Goal: Contribute content: Add original content to the website for others to see

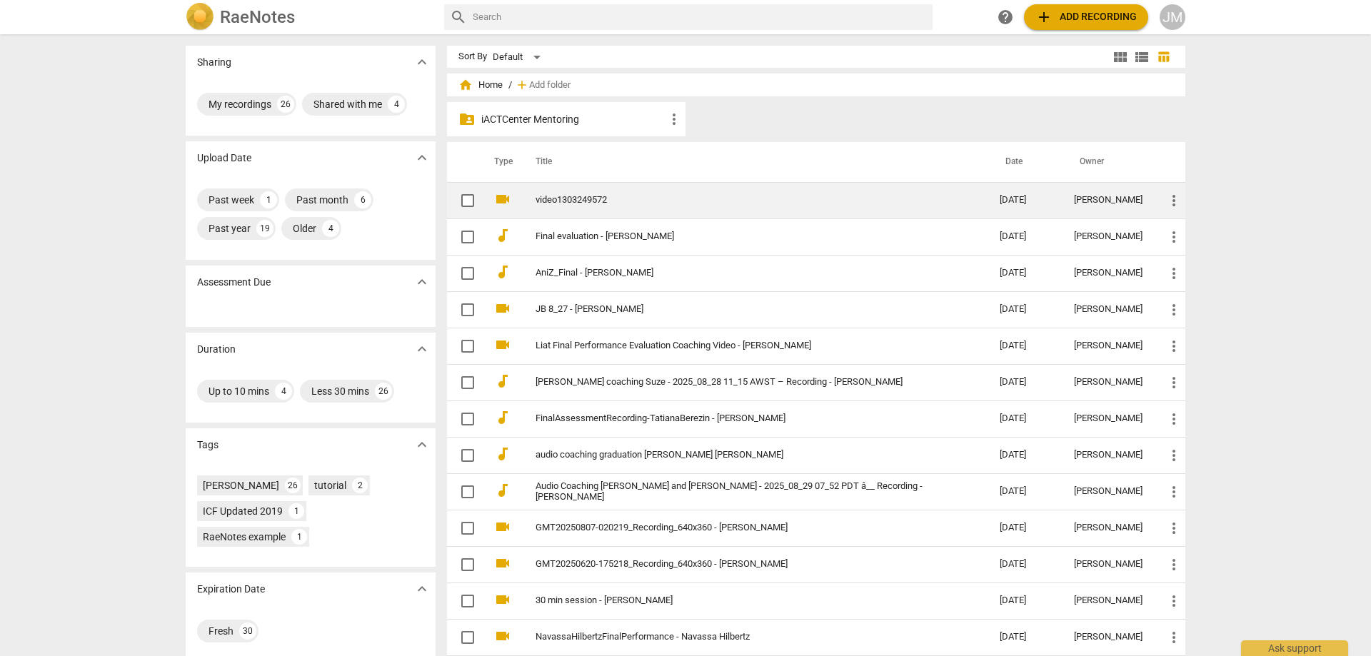
click at [645, 203] on link "video1303249572" at bounding box center [741, 200] width 413 height 11
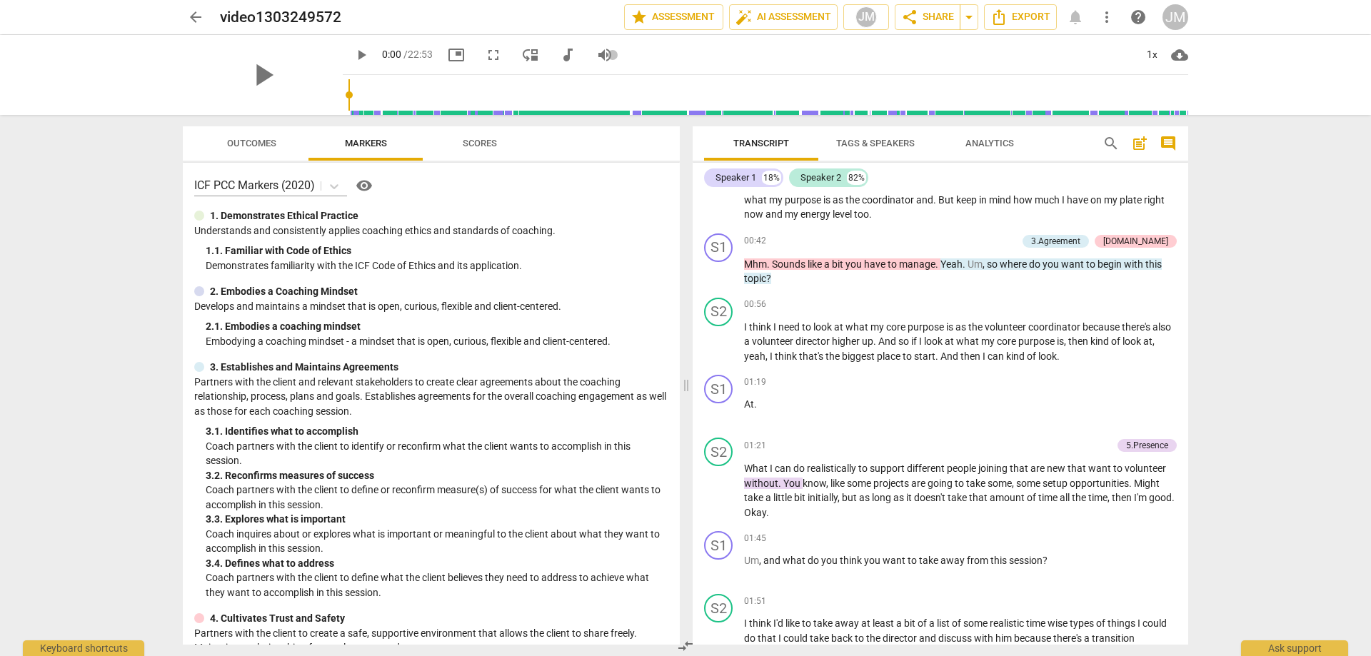
scroll to position [571, 0]
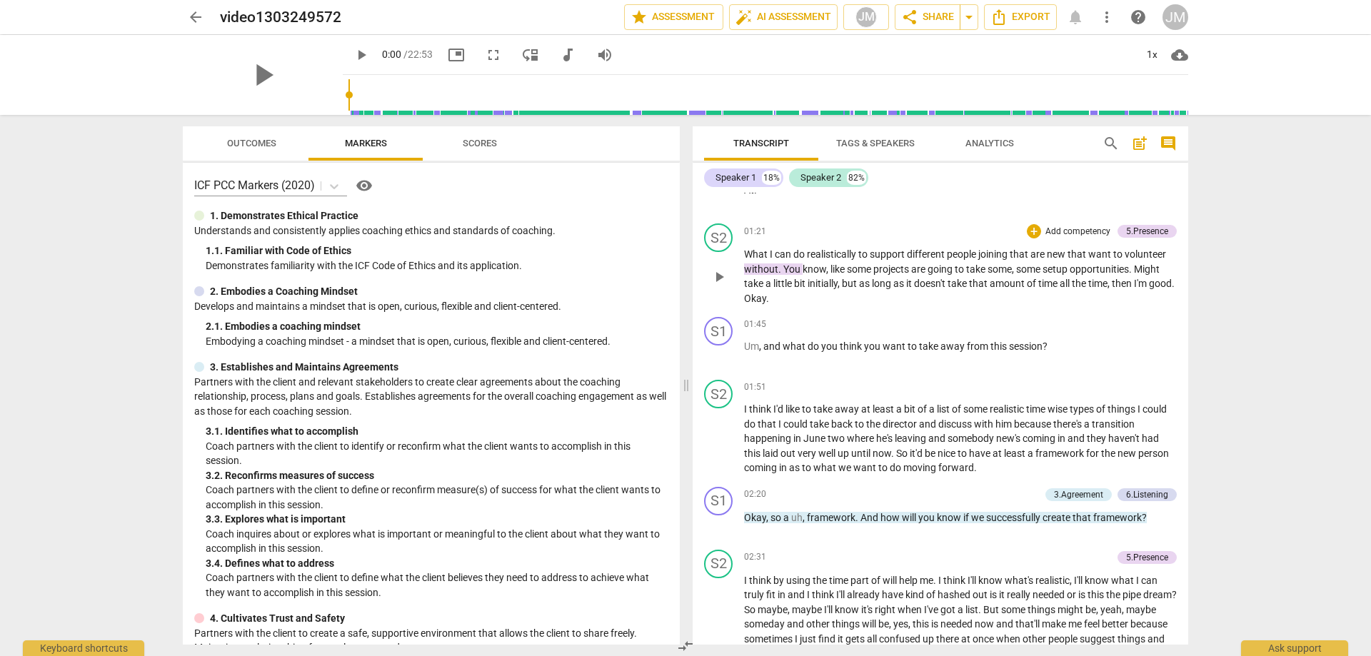
click at [792, 268] on span "You" at bounding box center [792, 268] width 19 height 11
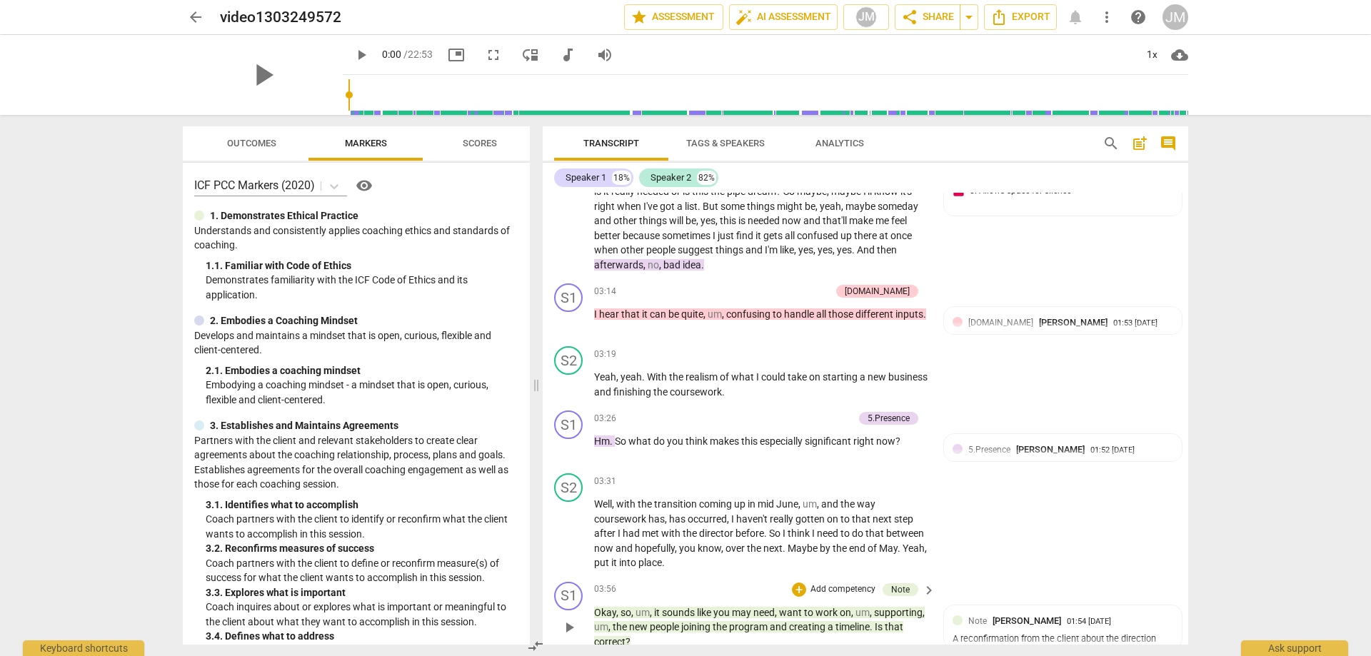
scroll to position [1327, 0]
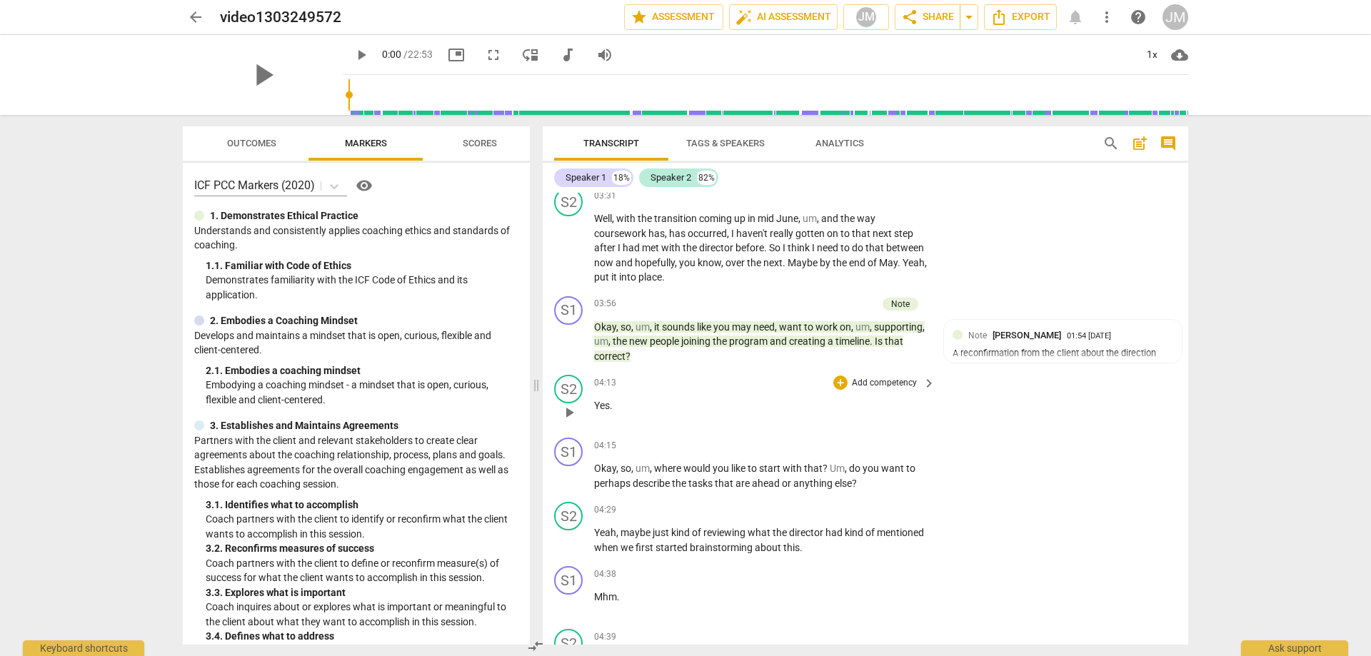
click at [573, 416] on span "play_arrow" at bounding box center [568, 412] width 17 height 17
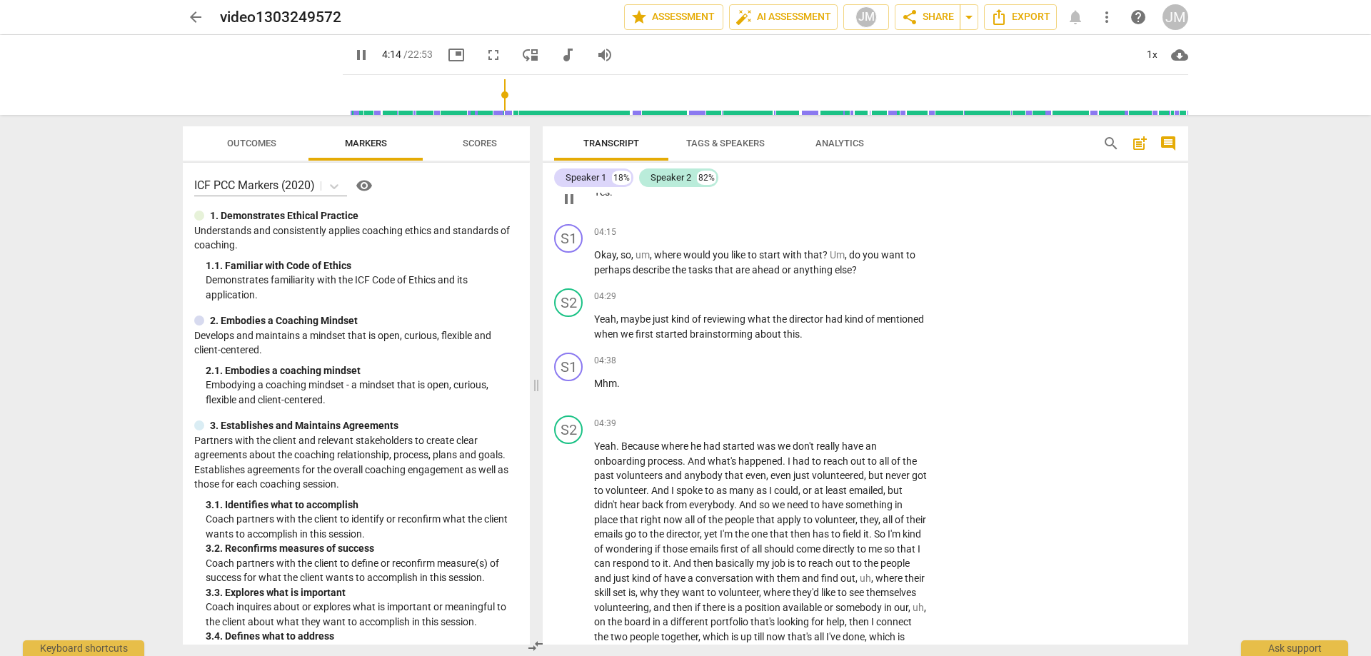
scroll to position [1541, 0]
click at [860, 268] on p "Okay , so , um , where would you like to start with that ? Um , do you want to …" at bounding box center [761, 261] width 334 height 29
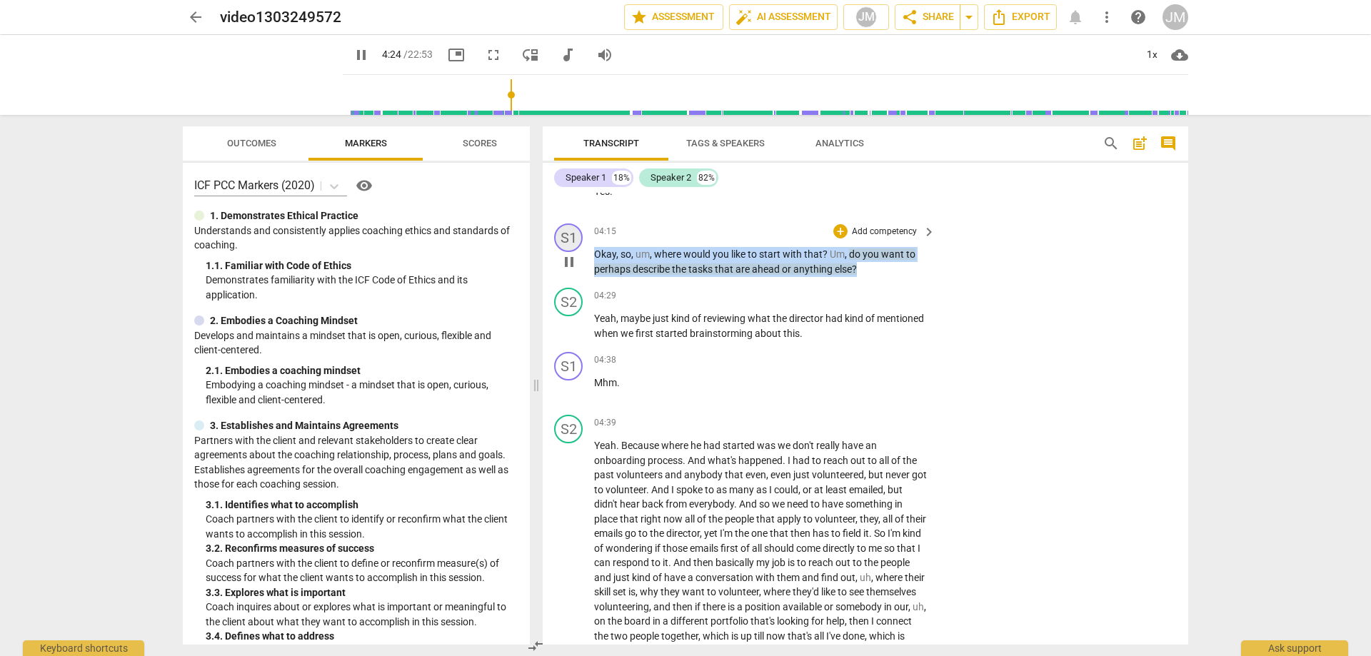
drag, startPoint x: 862, startPoint y: 268, endPoint x: 580, endPoint y: 243, distance: 283.8
click at [580, 243] on div "S1 play_arrow pause 04:15 + Add competency keyboard_arrow_right Okay , so , um …" at bounding box center [865, 250] width 645 height 64
click at [838, 229] on div "+" at bounding box center [840, 231] width 14 height 14
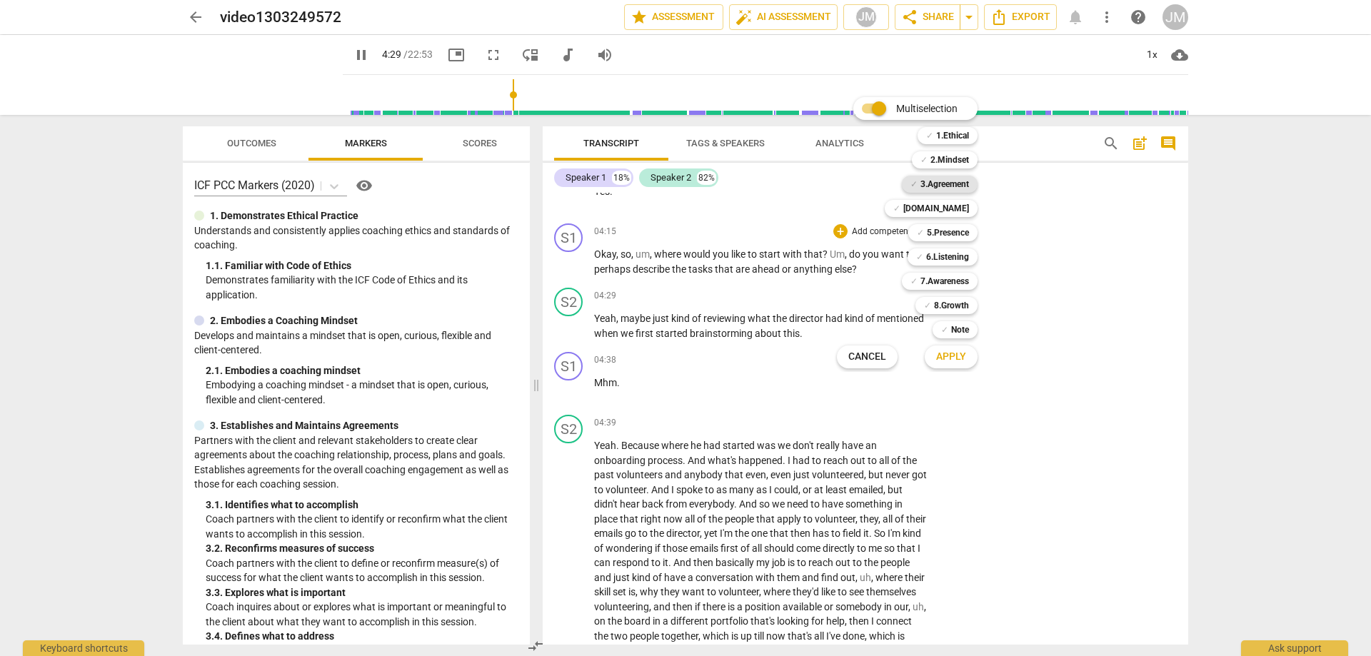
click at [954, 183] on b "3.Agreement" at bounding box center [944, 184] width 49 height 17
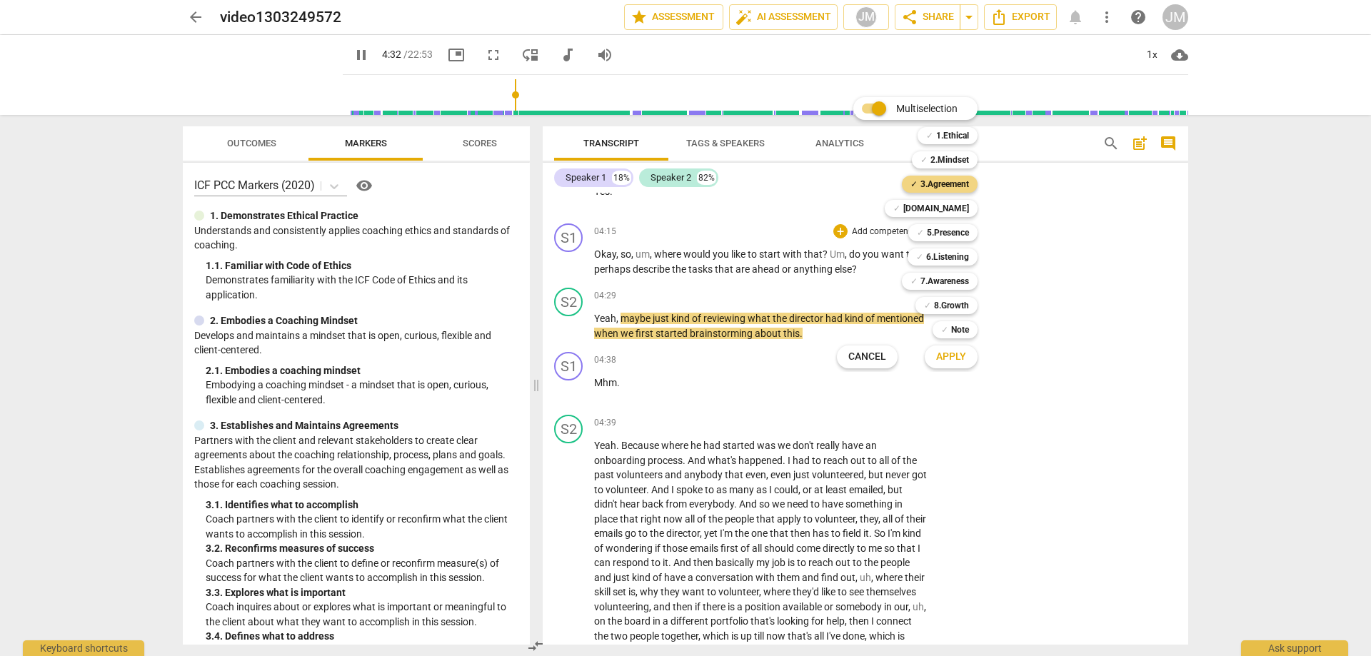
click at [965, 356] on span "Apply" at bounding box center [951, 357] width 30 height 14
type input "272"
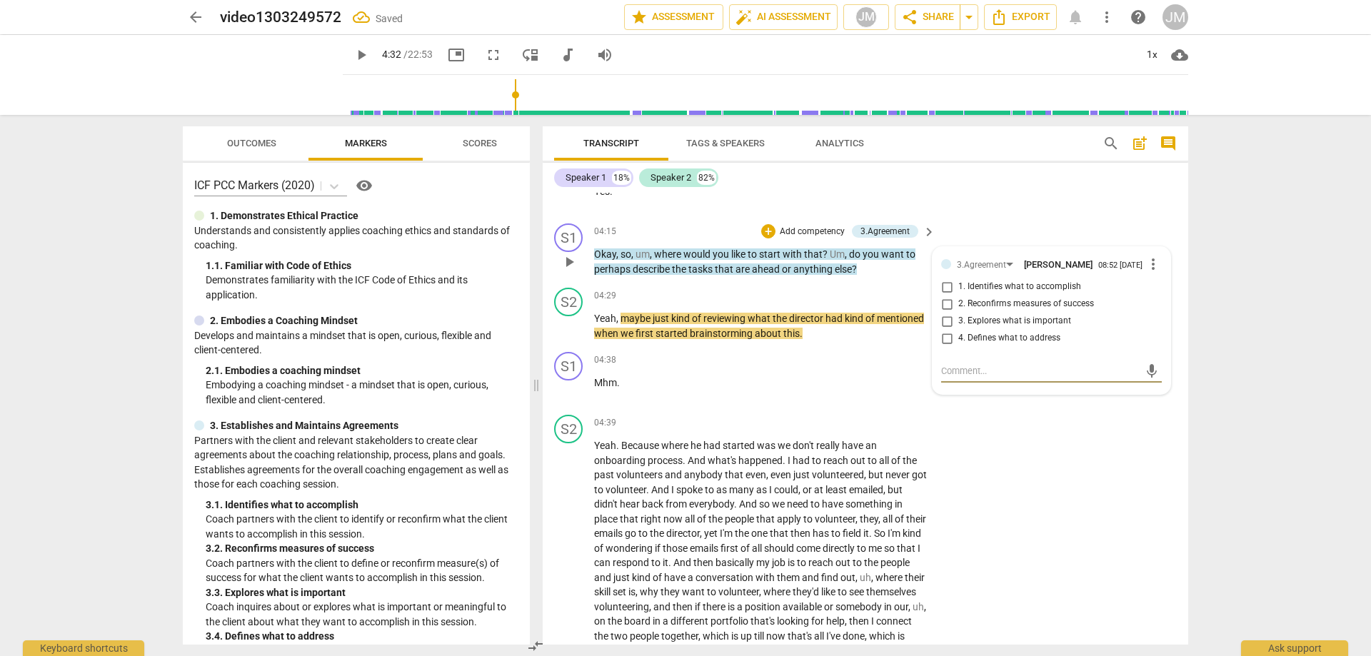
type textarea "a"
type textarea "aN"
type textarea "aNY"
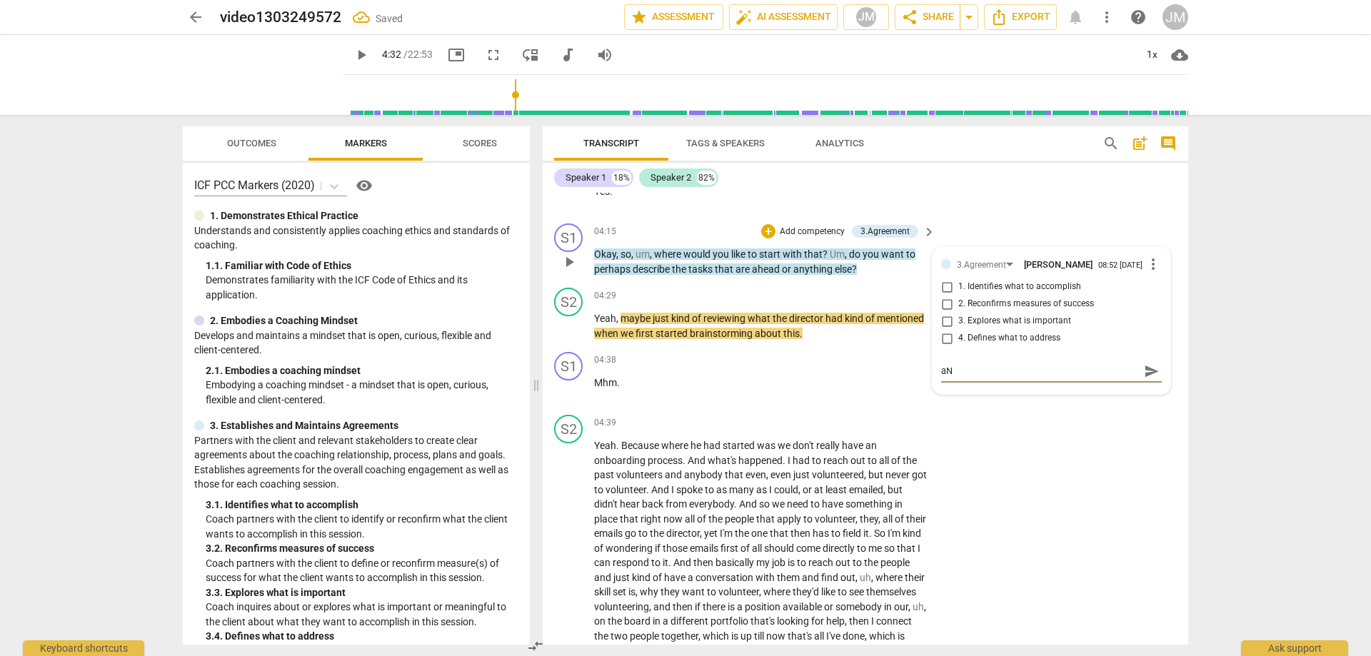
type textarea "aNY"
type textarea "aNYT"
type textarea "aNYTH"
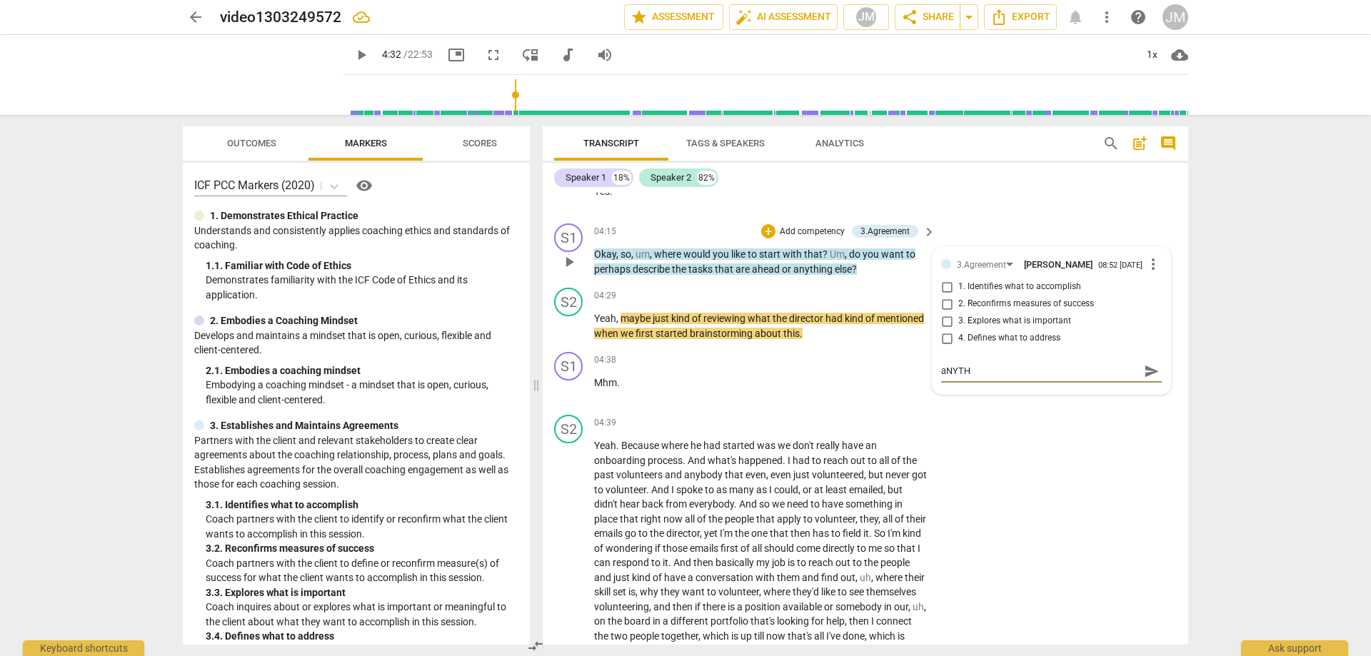
type textarea "aNYT"
type textarea "aNY"
type textarea "aN"
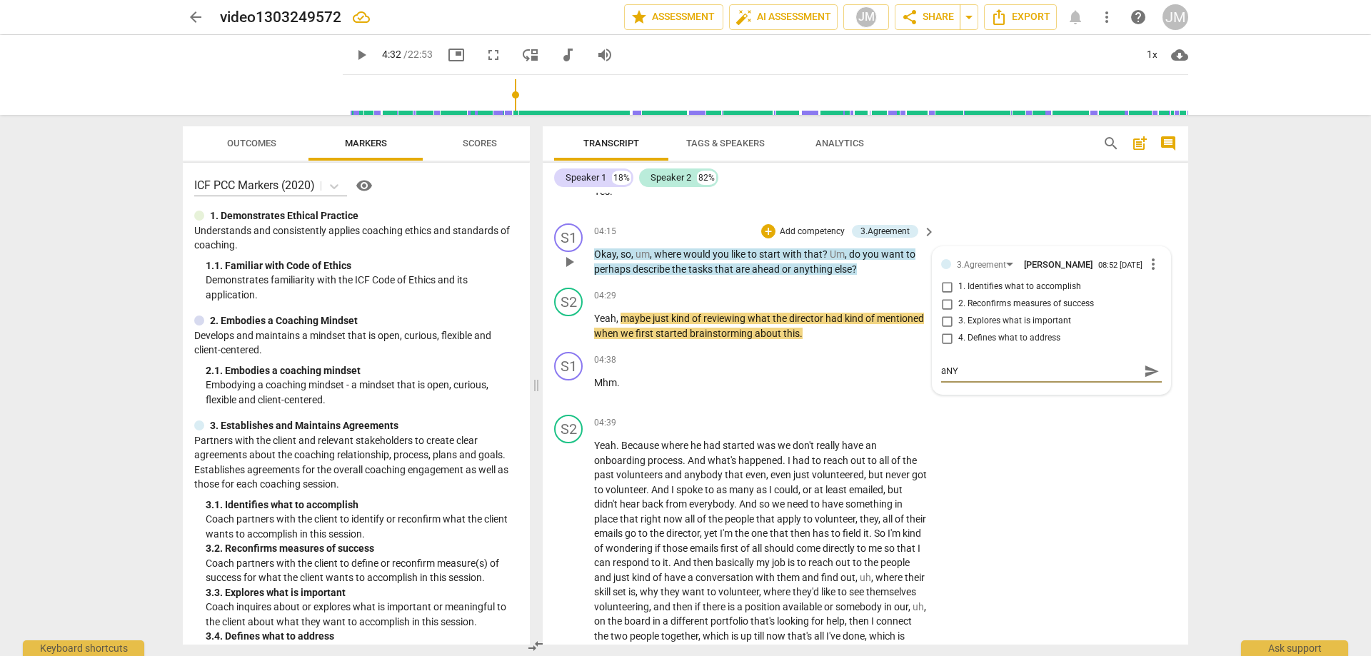
type textarea "aN"
type textarea "a"
type textarea "A"
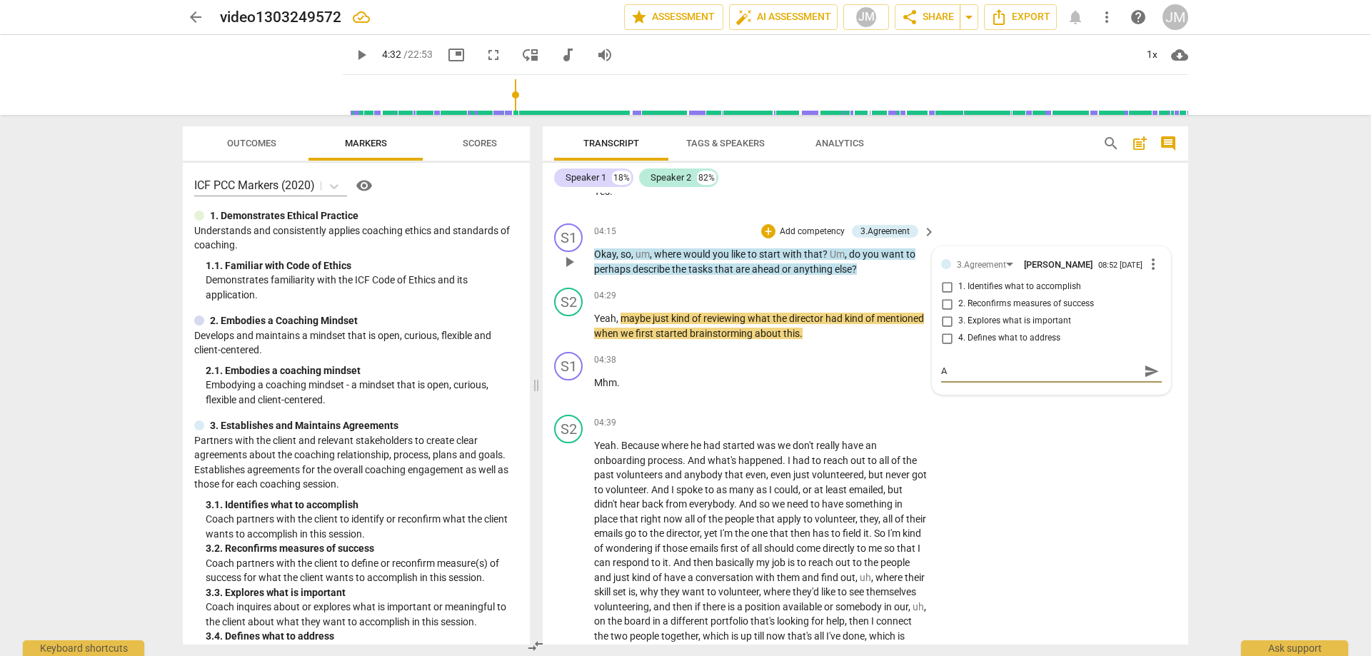
type textarea "An"
type textarea "Any"
type textarea "Anyt"
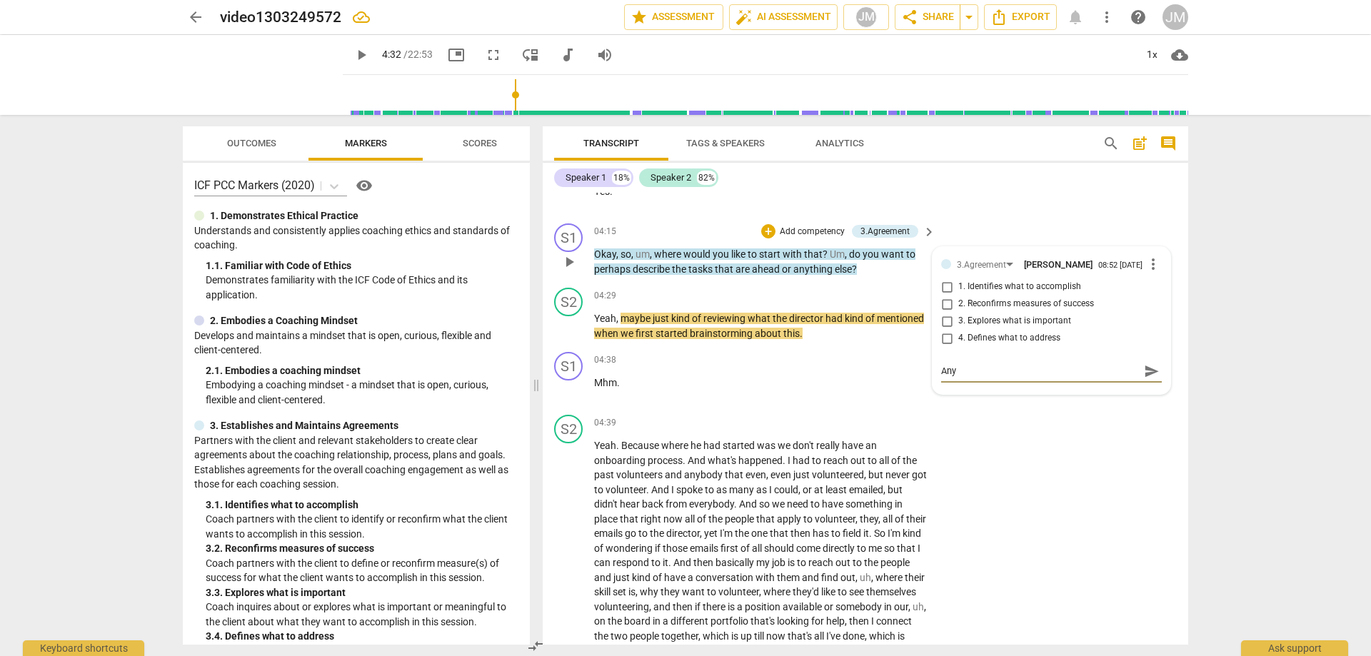
type textarea "Anyt"
type textarea "Anyth"
type textarea "Anythi"
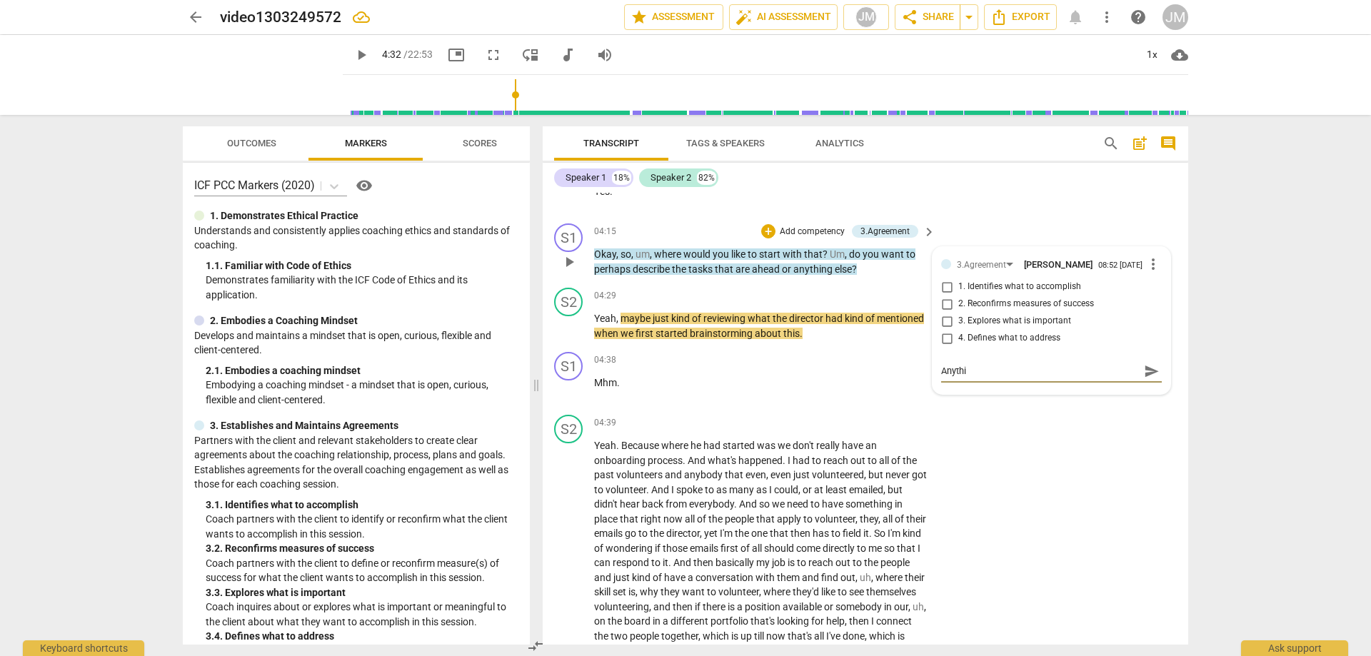
type textarea "Anythin"
type textarea "Anything"
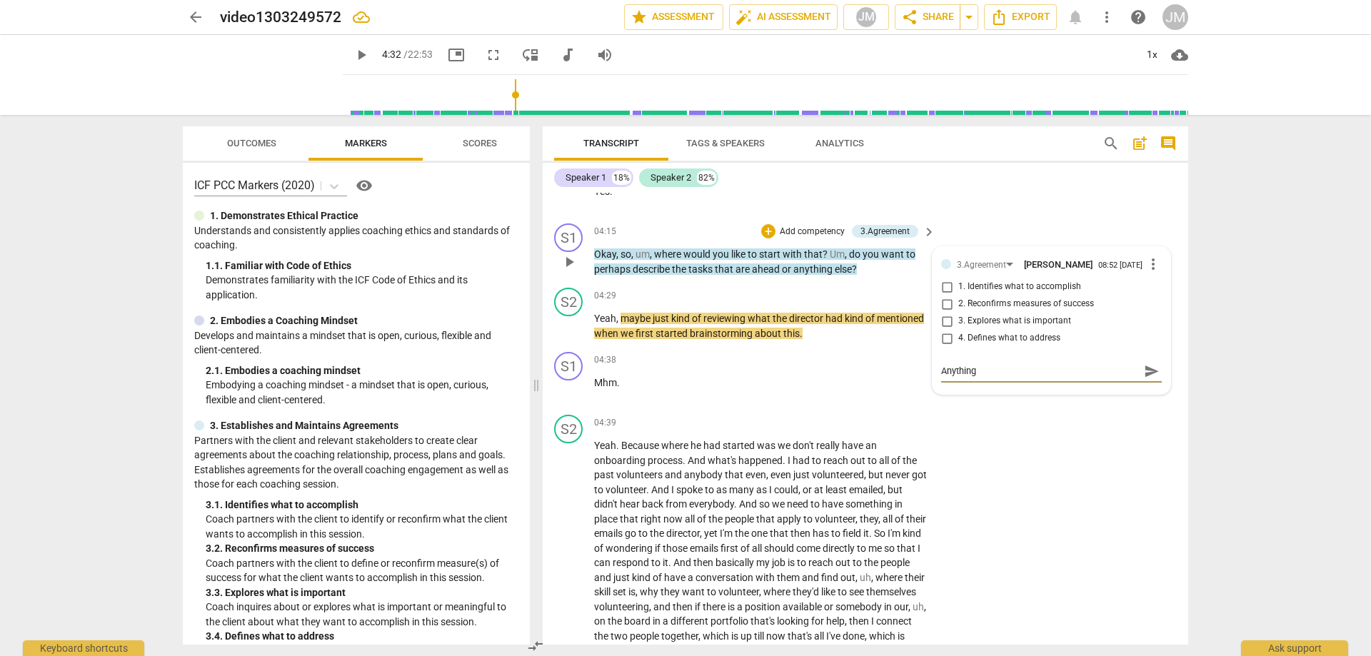
type textarea "Anything"
type textarea "Anything b"
type textarea "Anything be"
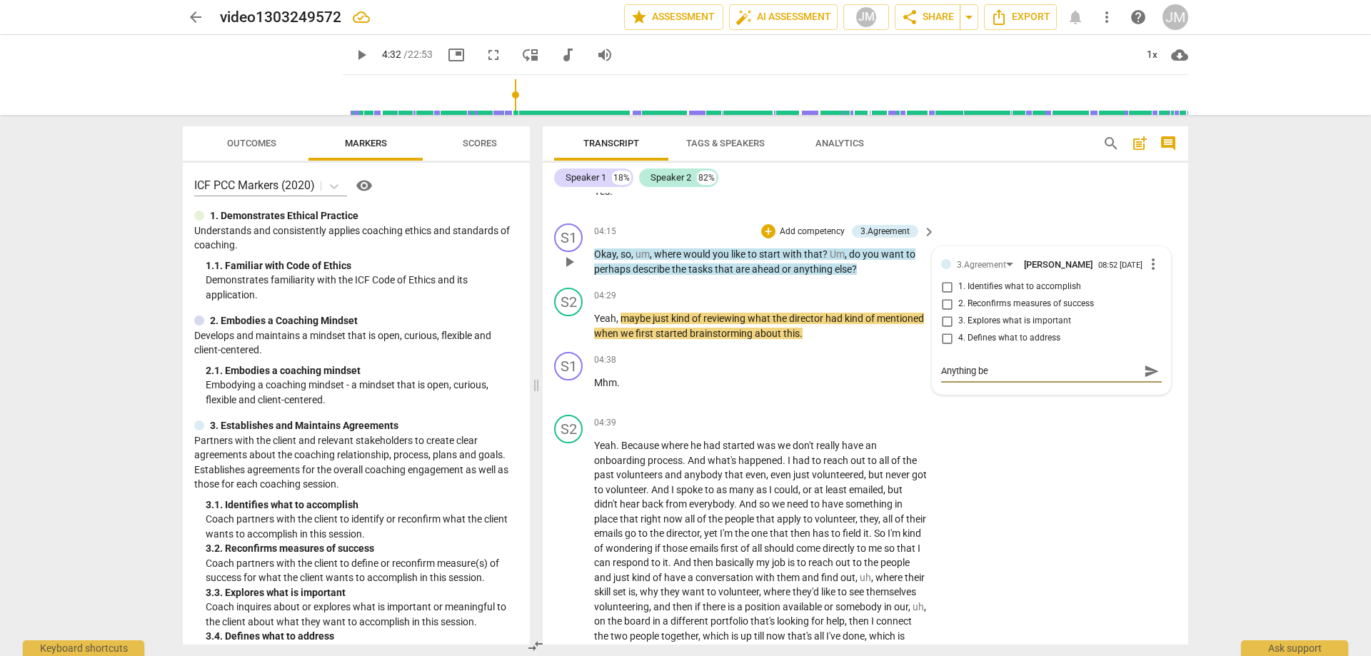
type textarea "Anything bei"
type textarea "Anything bein"
type textarea "Anything being"
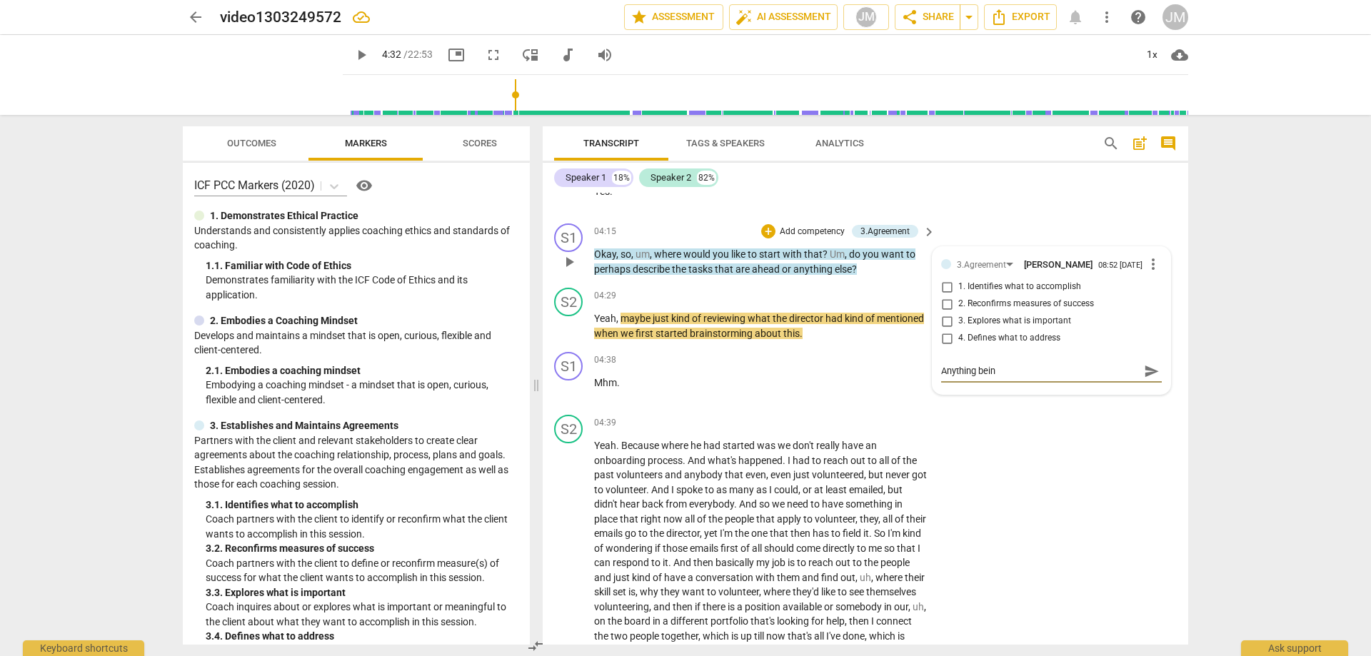
type textarea "Anything being"
type textarea "Anything being n"
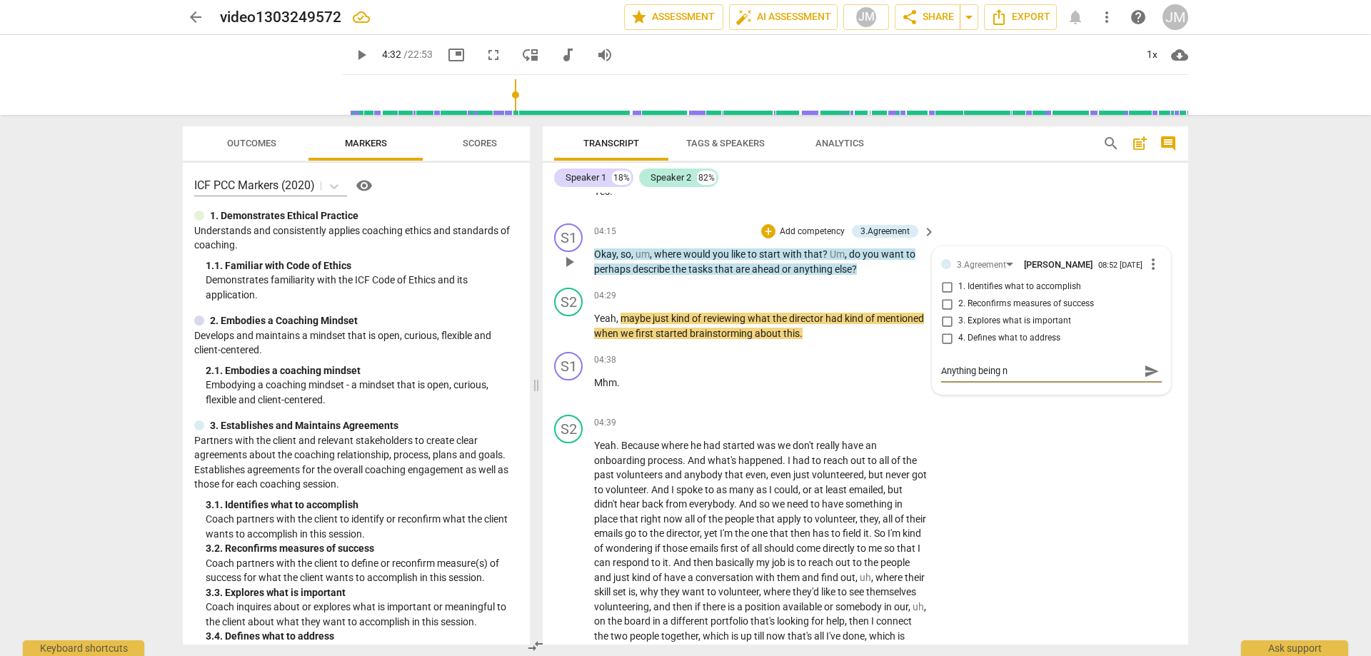
type textarea "Anything being no"
type textarea "Anything being not"
type textarea "Anything being noti"
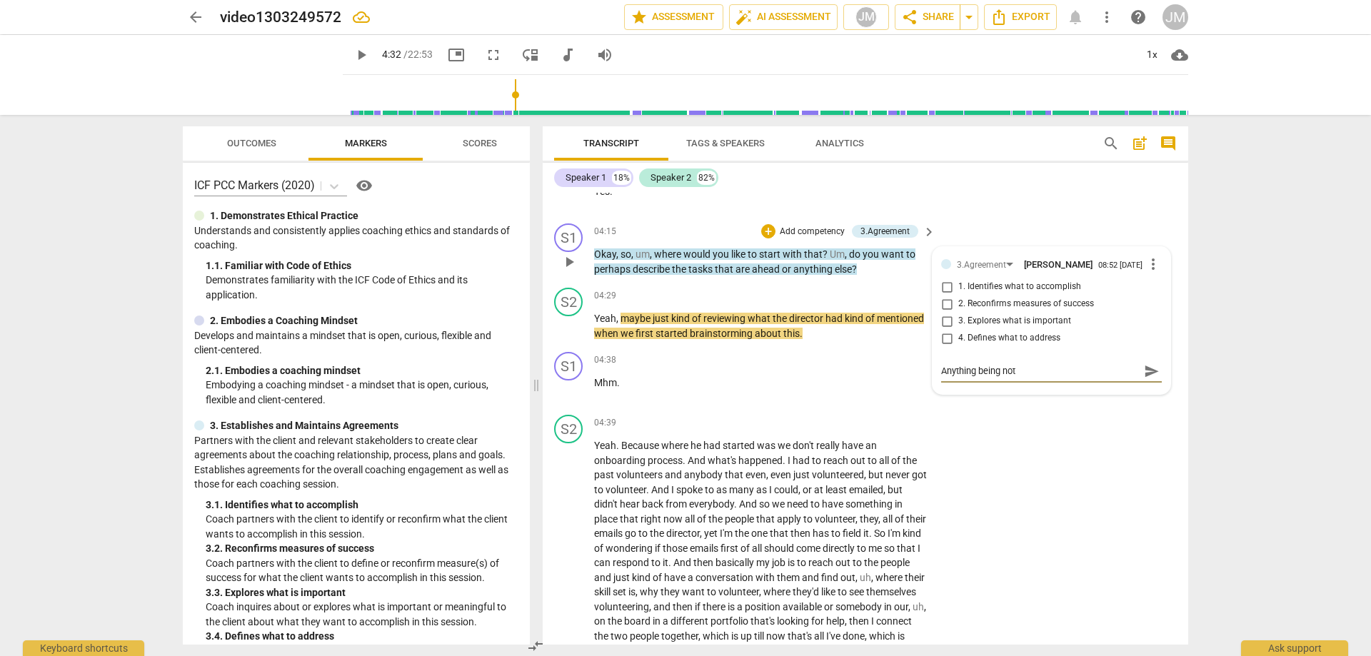
type textarea "Anything being noti"
type textarea "Anything being notic"
type textarea "Anything being notice"
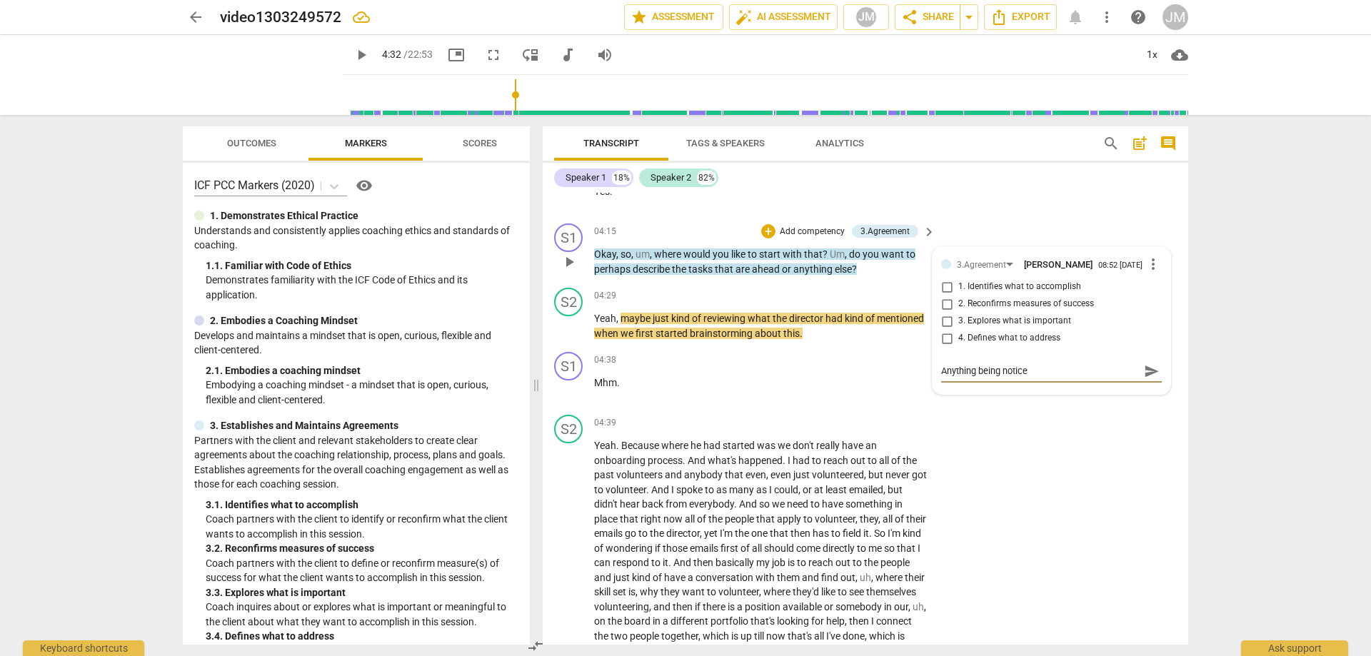
type textarea "Anything being noticed"
type textarea "Anything being noticed h"
type textarea "Anything being noticed he"
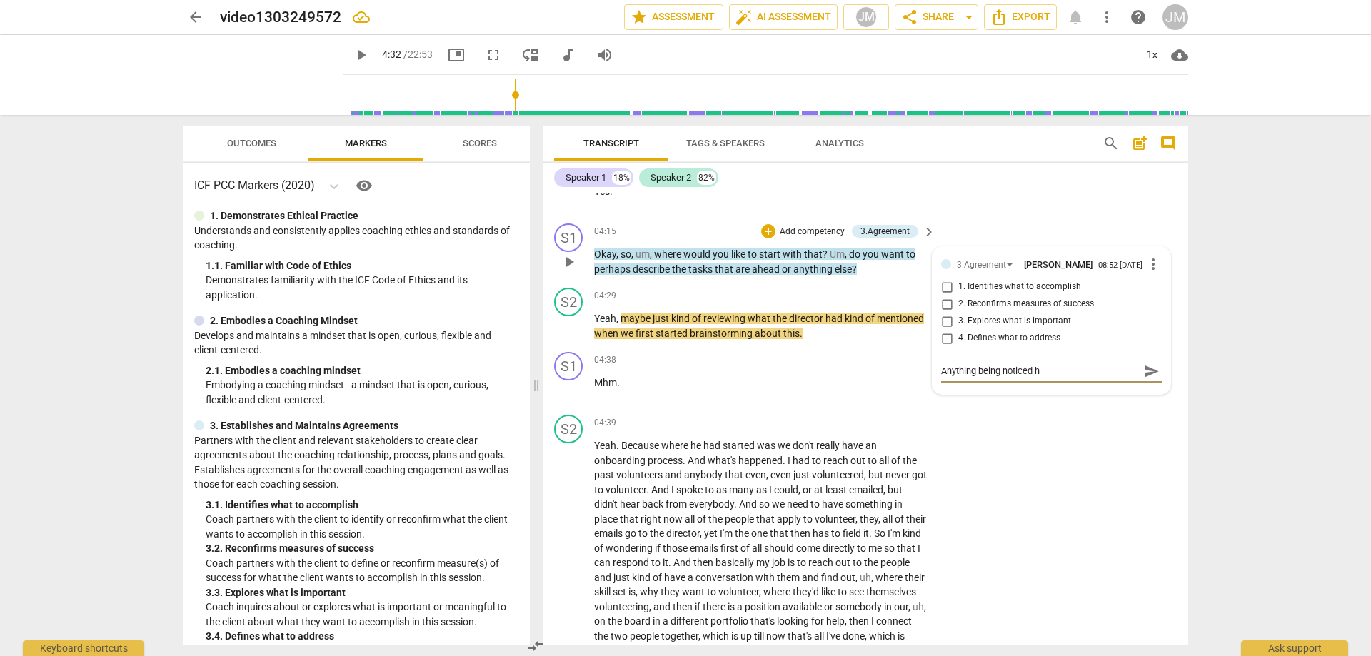
type textarea "Anything being noticed he"
type textarea "Anything being noticed her"
type textarea "Anything being noticed here"
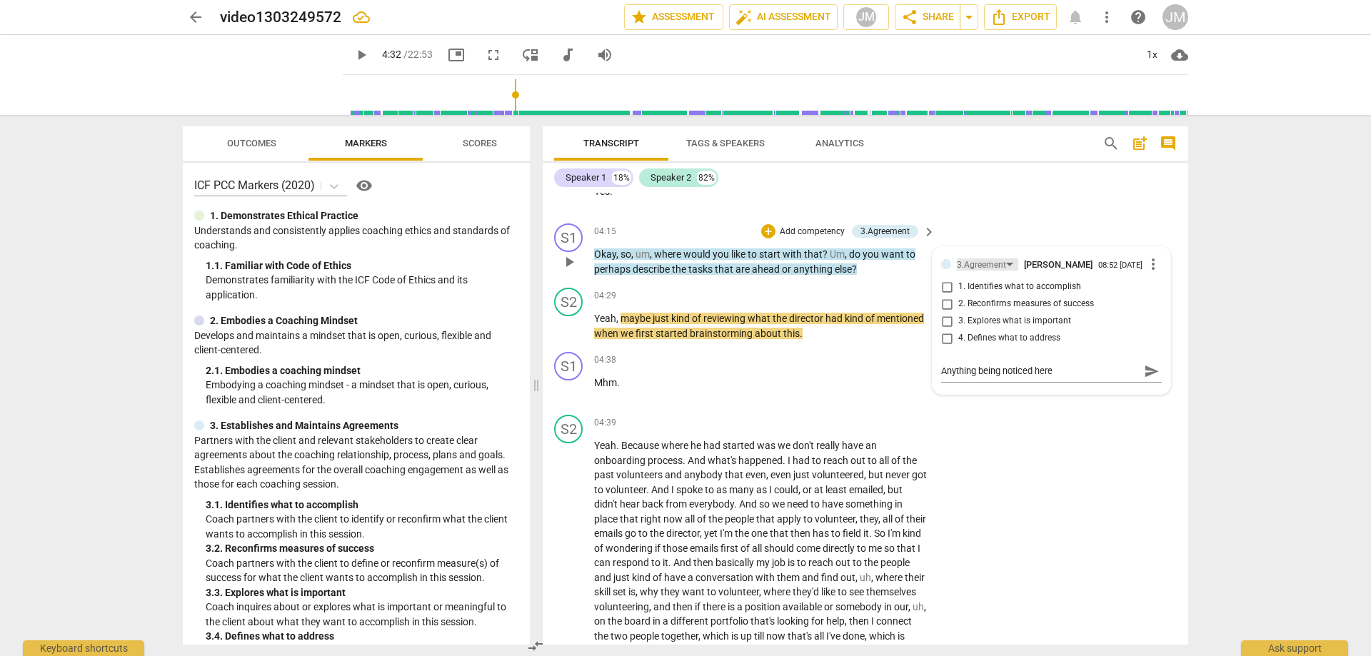
click at [997, 262] on div "3.Agreement" at bounding box center [981, 265] width 49 height 14
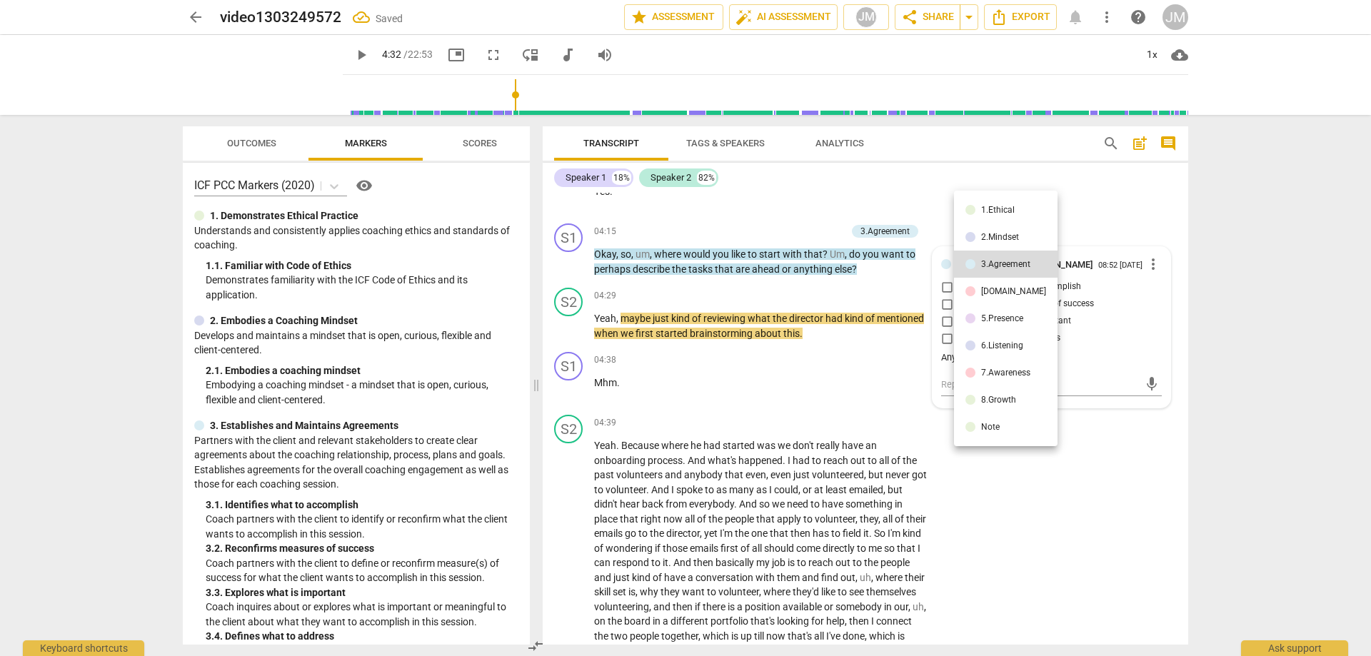
click at [1109, 210] on div at bounding box center [685, 328] width 1371 height 656
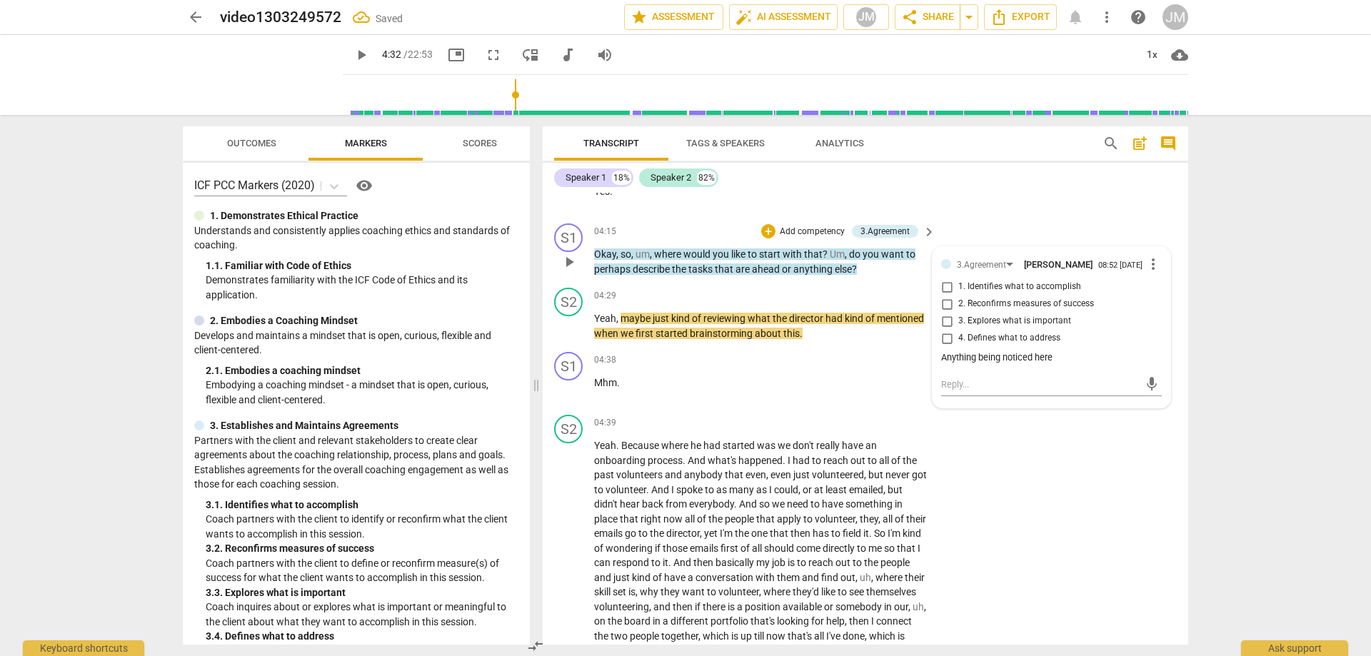
click at [1006, 356] on div "3.Agreement [PERSON_NAME] 08:52 [DATE] more_vert 1. Identifies what to accompli…" at bounding box center [1051, 312] width 221 height 112
click at [1014, 363] on div "Anything being noticed here" at bounding box center [1051, 358] width 221 height 14
click at [1148, 273] on span "more_vert" at bounding box center [1152, 264] width 17 height 17
click at [1148, 273] on li "Edit" at bounding box center [1163, 268] width 49 height 27
drag, startPoint x: 1059, startPoint y: 372, endPoint x: 799, endPoint y: 353, distance: 260.5
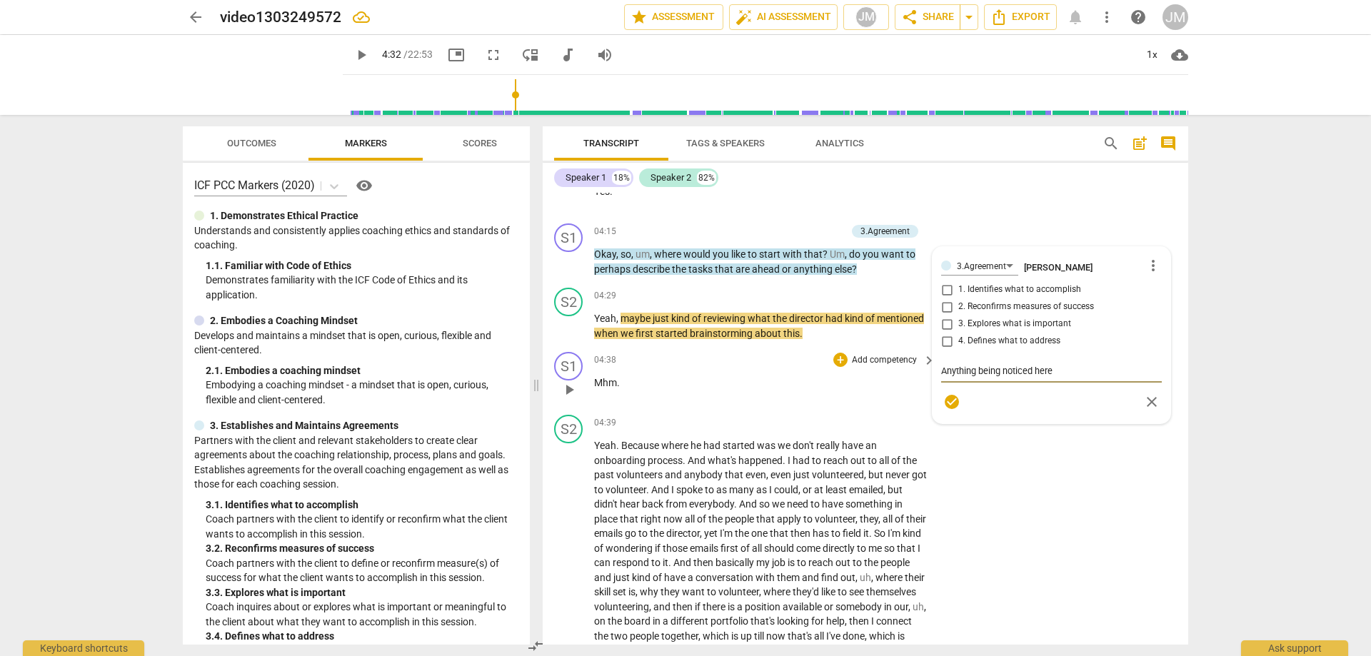
click at [777, 354] on div "S1 play_arrow pause 00:03 + Add competency keyboard_arrow_right So . Hi [PERSON…" at bounding box center [865, 419] width 645 height 452
type textarea "P"
type textarea "Po"
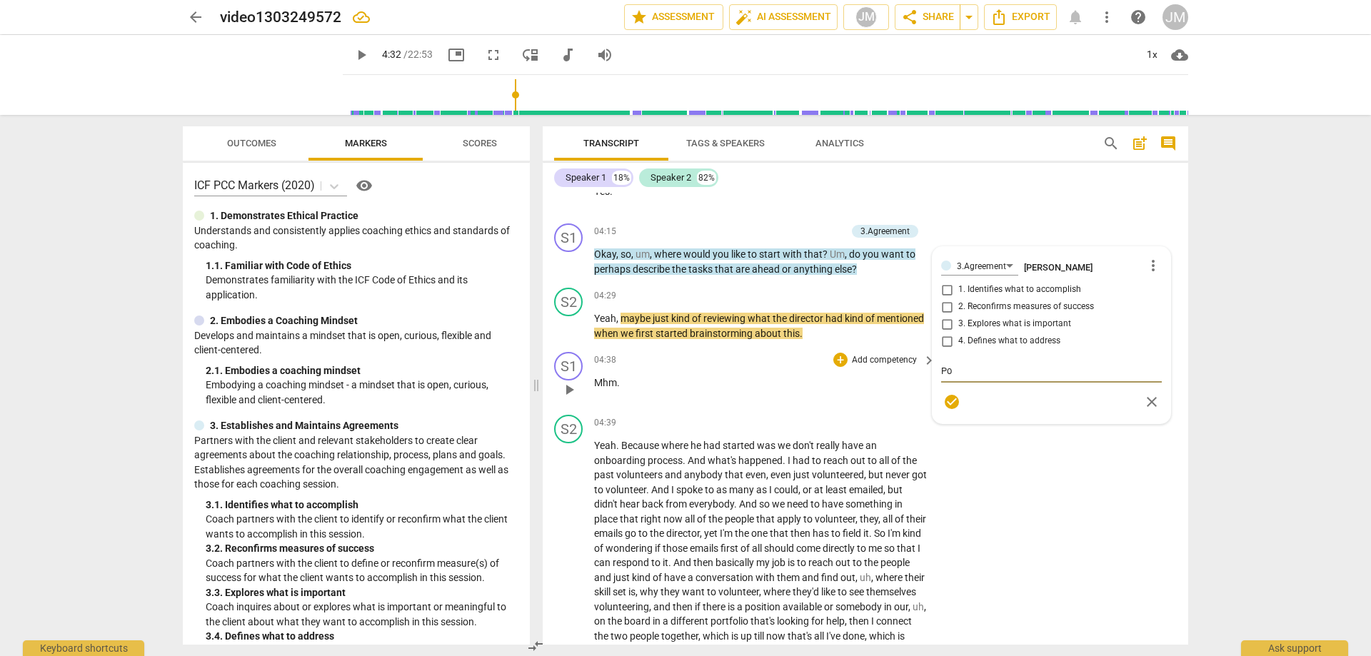
type textarea "Pot"
type textarea "Pote"
type textarea "Poten"
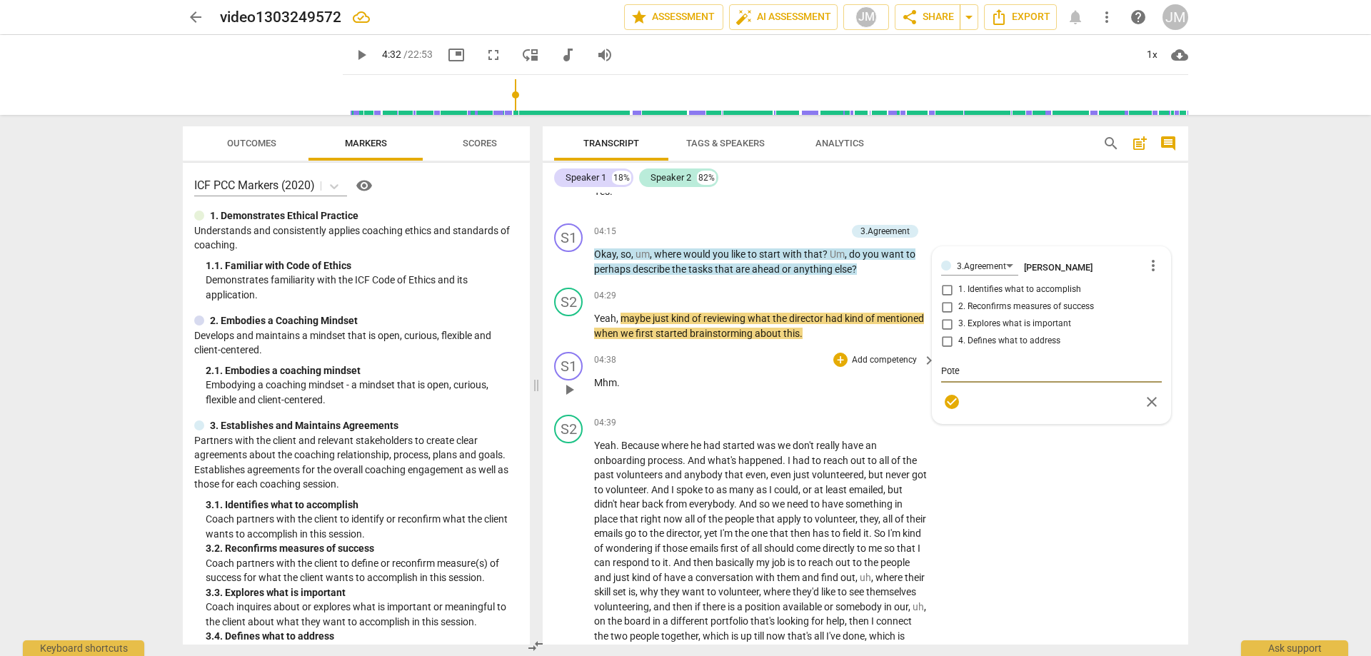
type textarea "Poten"
type textarea "Potent"
type textarea "Potenti"
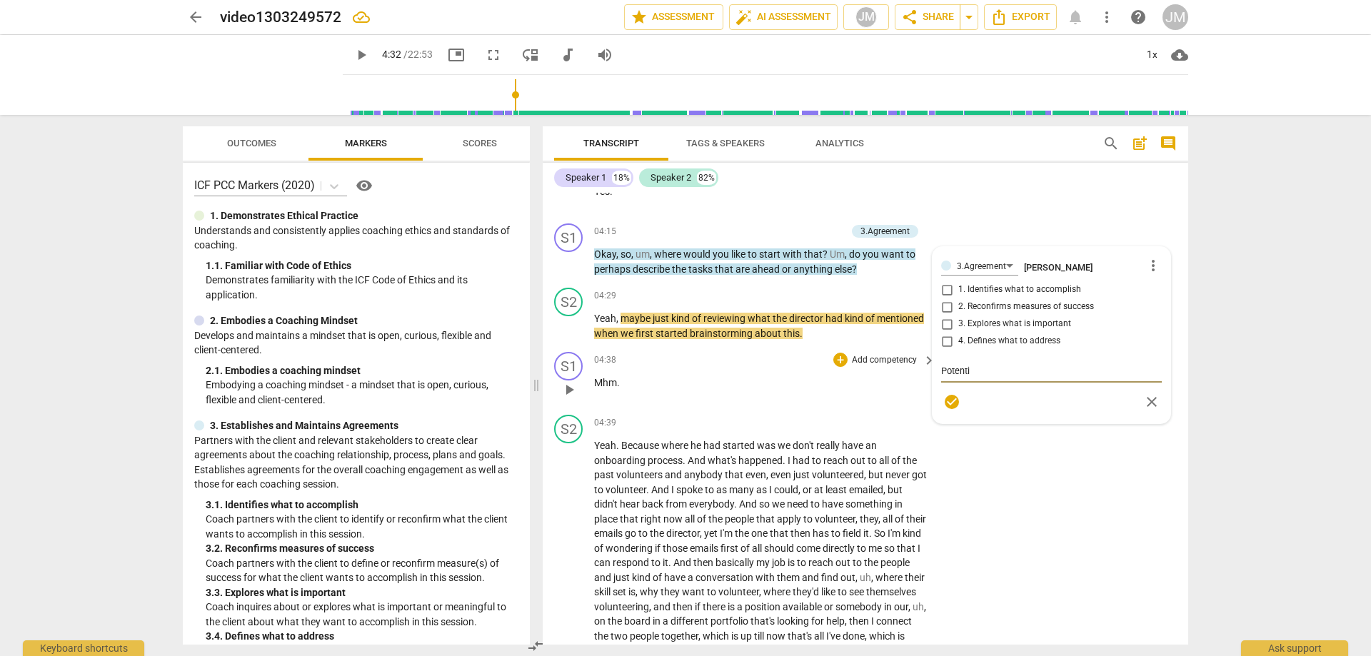
type textarea "Potentia"
type textarea "Potential"
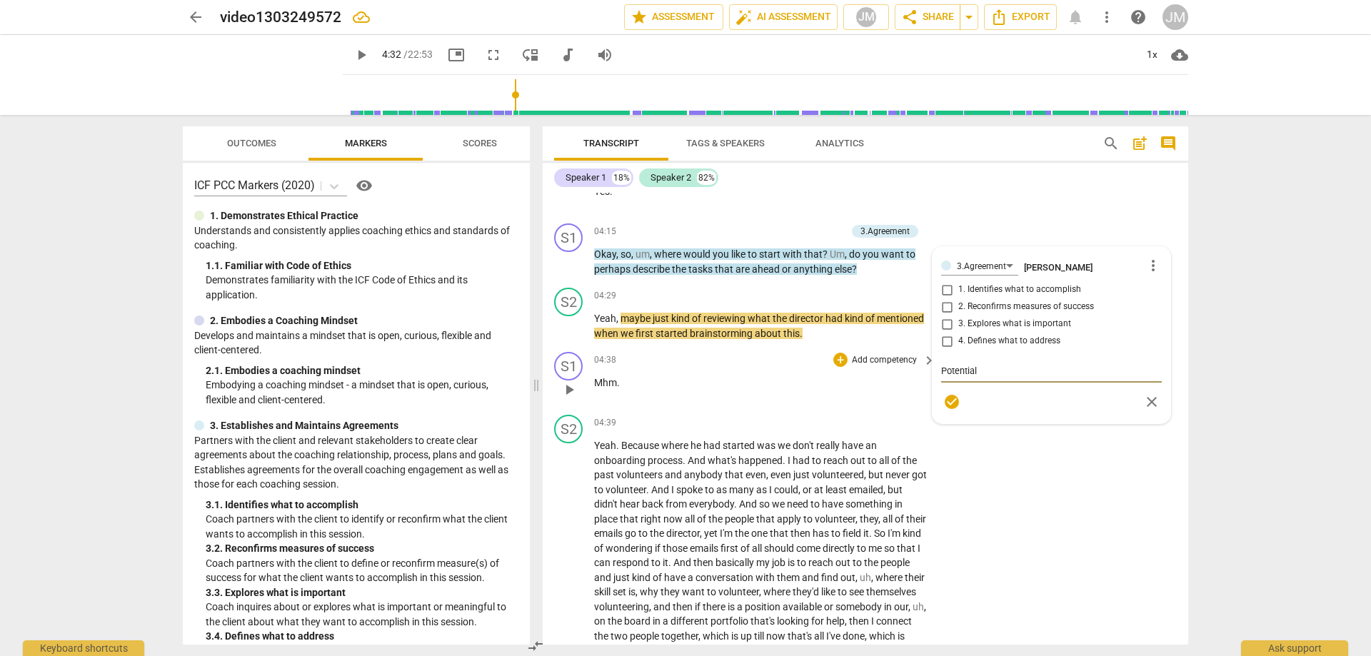
type textarea "Potential"
type textarea "Potential f"
type textarea "Potential fo"
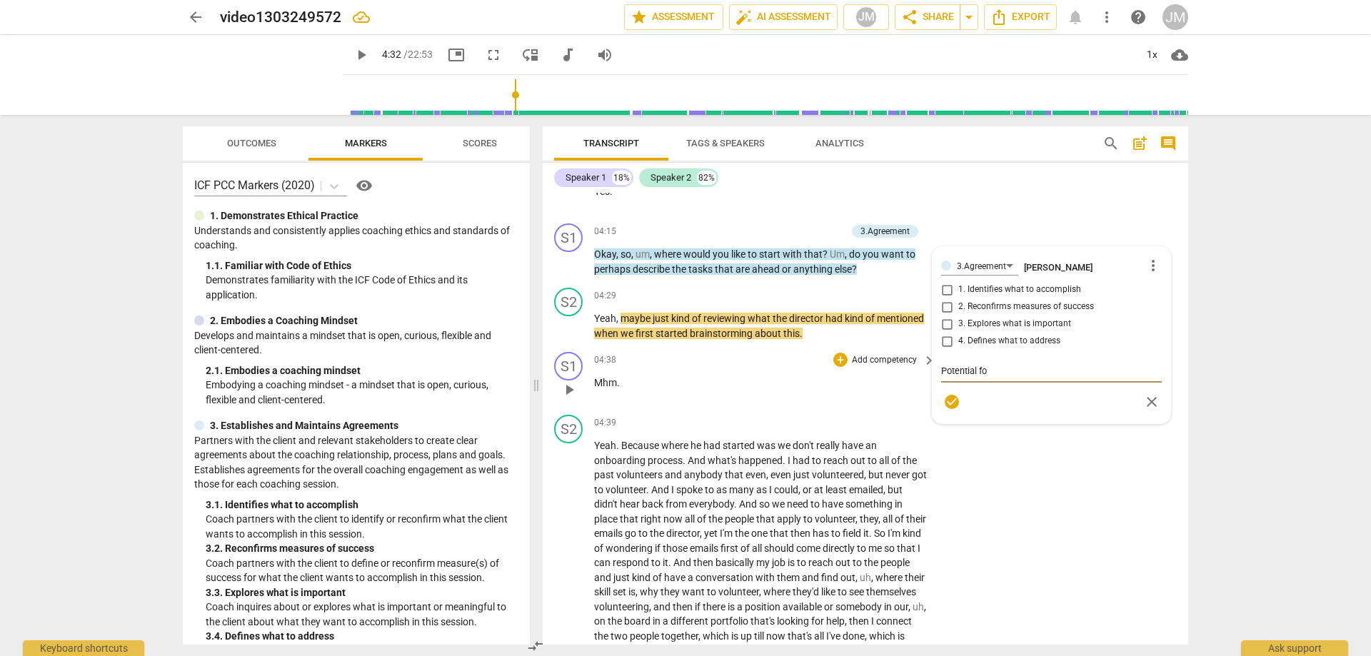
type textarea "Potential for"
type textarea "Potential for c"
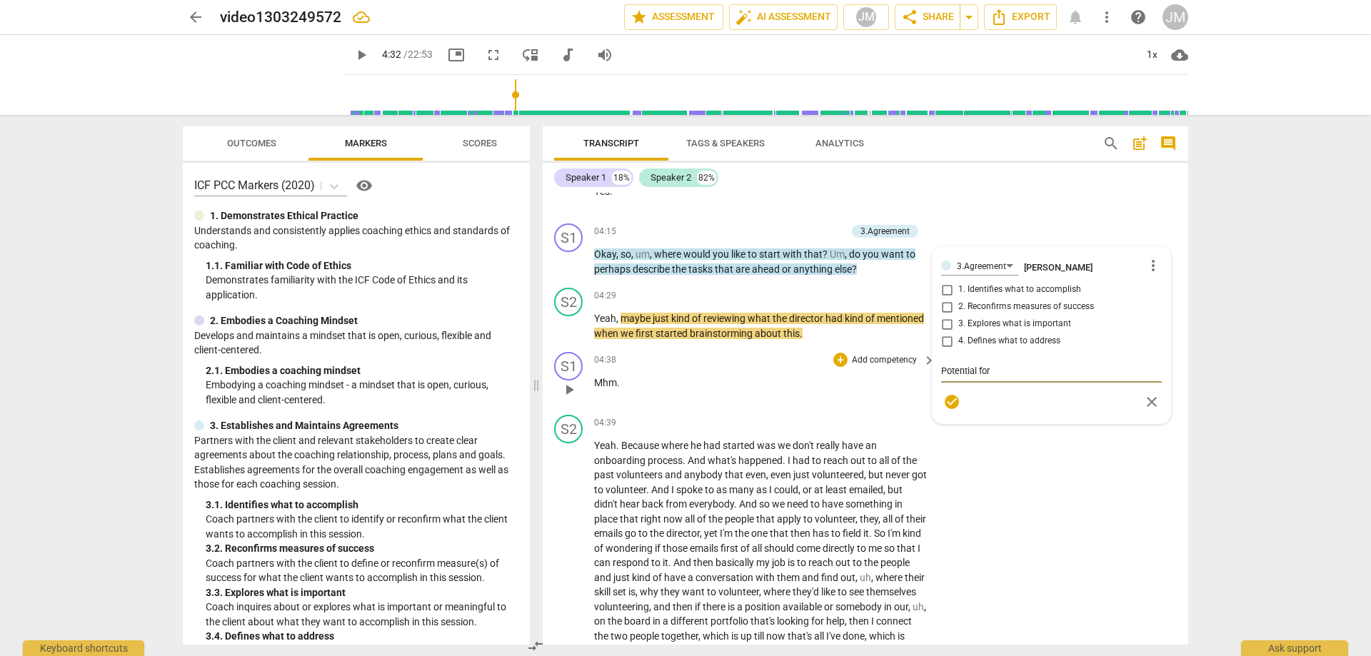
type textarea "Potential for c"
type textarea "Potential for co"
type textarea "Potential for coa"
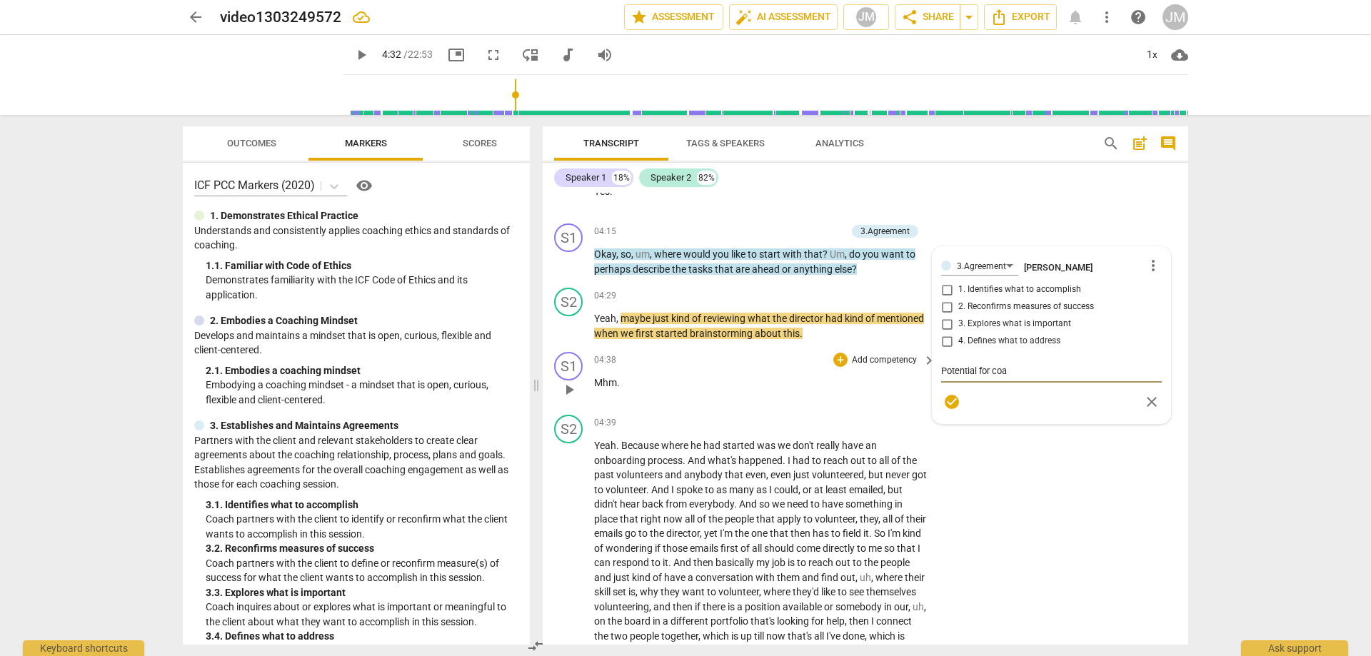
type textarea "Potential for coac"
type textarea "Potential for coach"
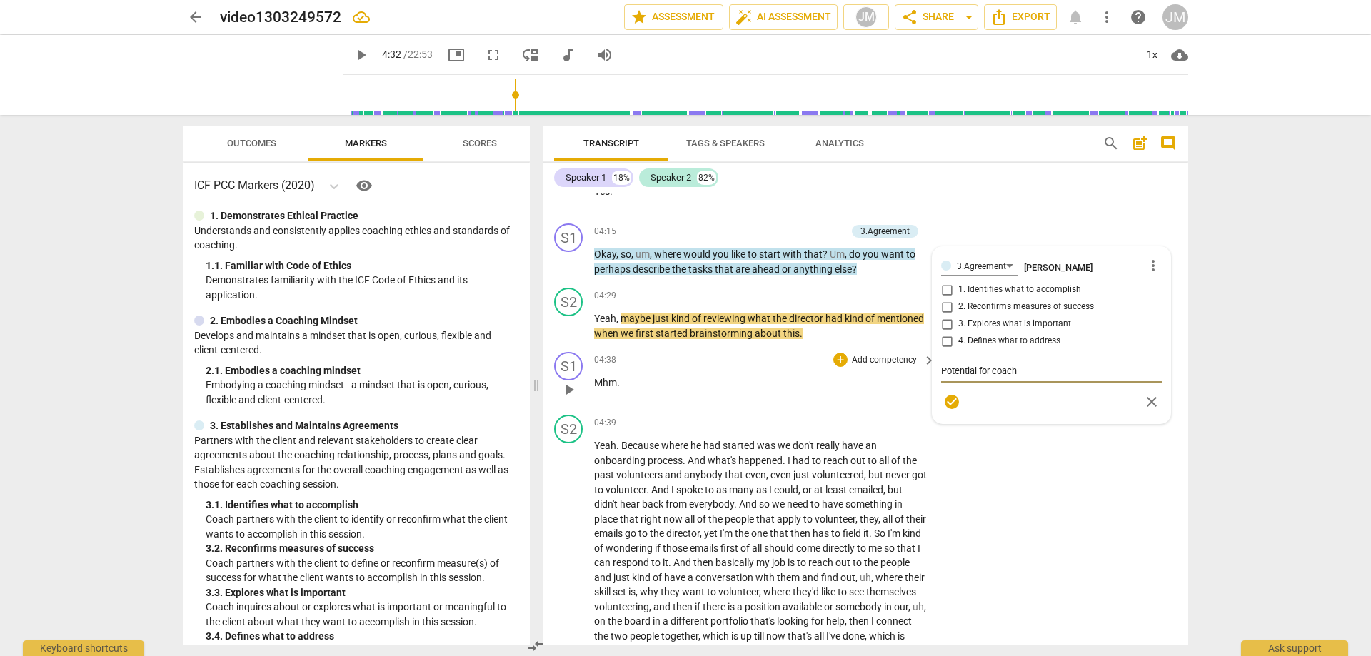
type textarea "Potential for coach"
type textarea "Potential for coach s"
type textarea "Potential for coach se"
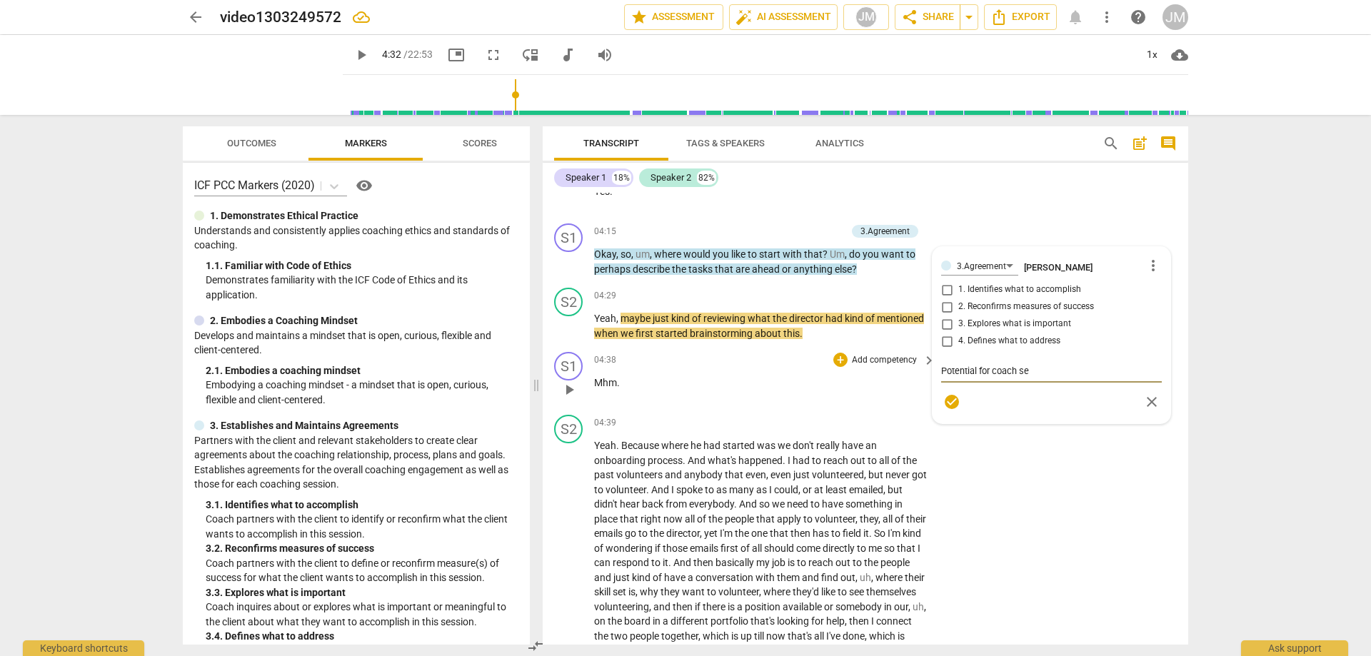
type textarea "Potential for coach [PERSON_NAME]"
type textarea "Potential for coach self"
type textarea "Potential for coach self-"
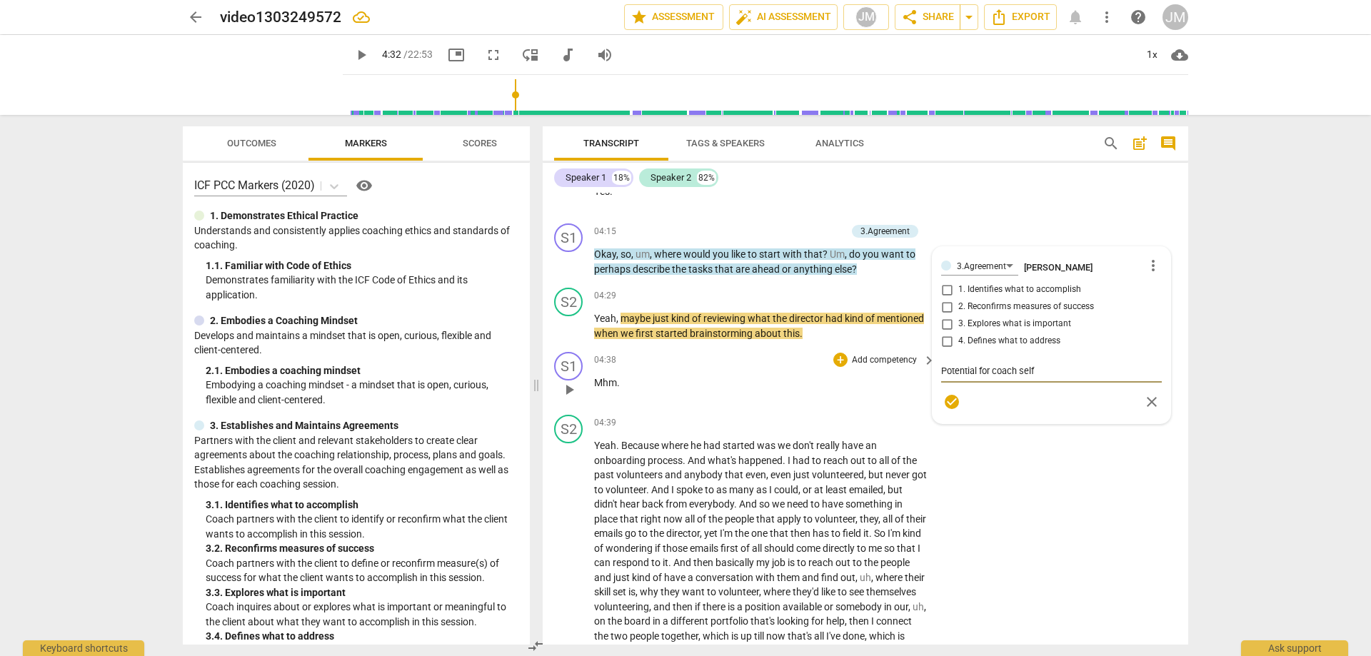
type textarea "Potential for coach self-"
type textarea "Potential for coach self-e"
type textarea "Potential for coach self-ev"
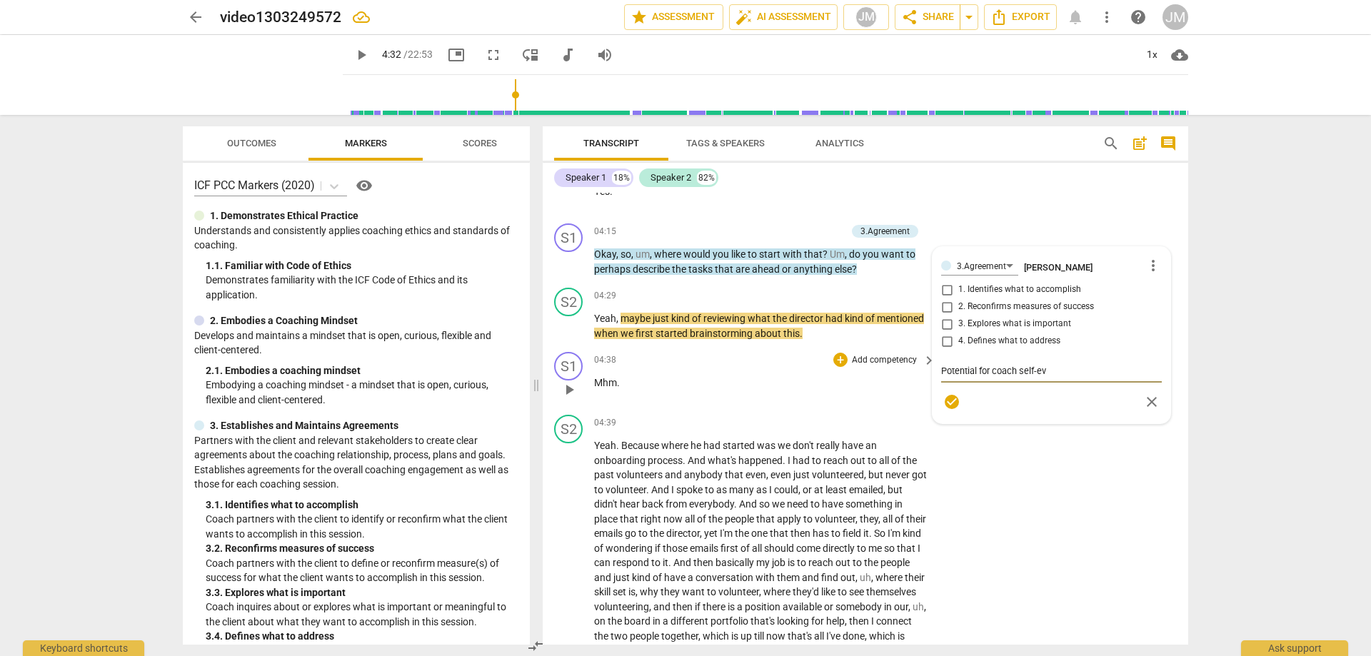
type textarea "Potential for coach self-evl"
type textarea "Potential for coach self-evla"
type textarea "Potential for coach self-evl"
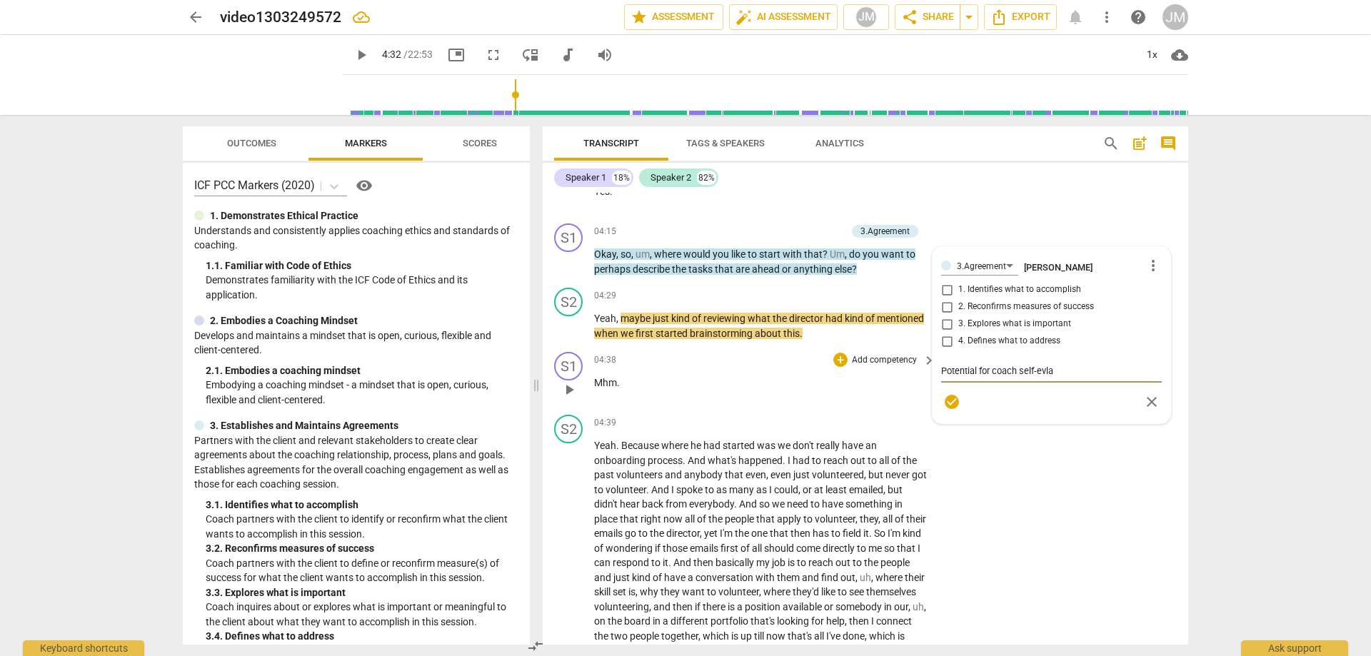
type textarea "Potential for coach self-evl"
type textarea "Potential for coach self-ev"
type textarea "Potential for coach self-eva"
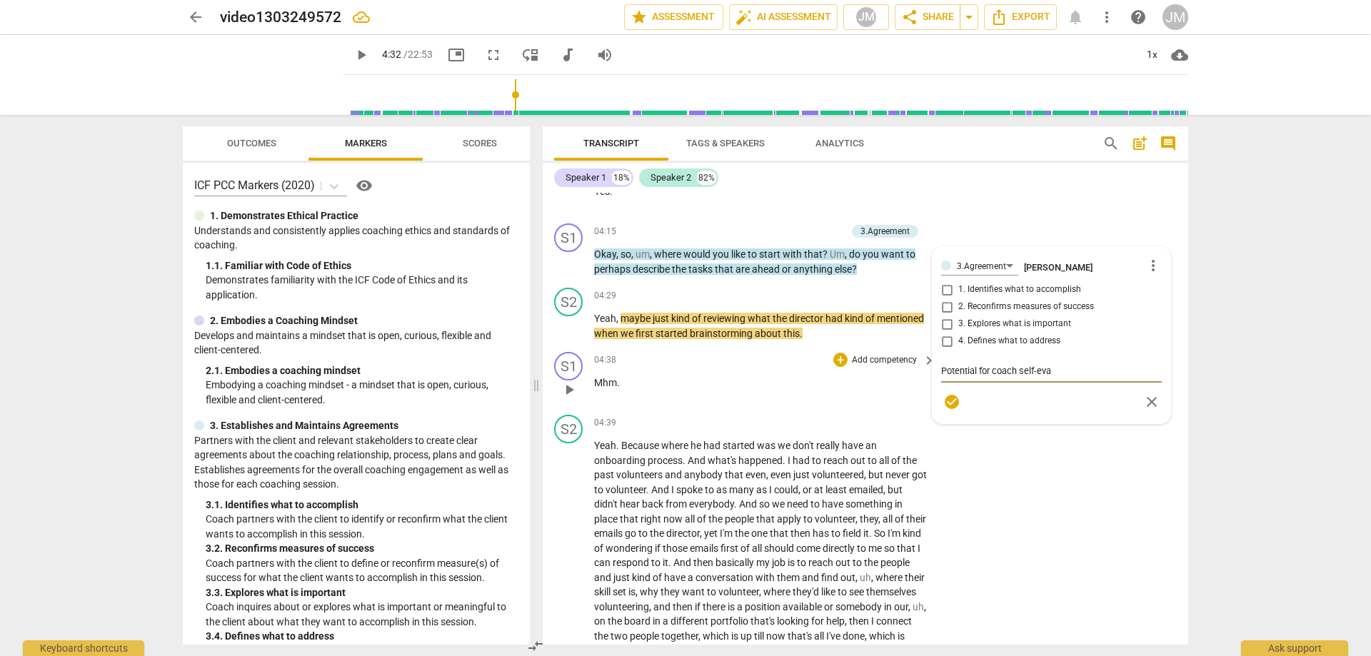
type textarea "Potential for coach self-eval"
type textarea "Potential for coach self-evalu"
type textarea "Potential for coach self-evalua"
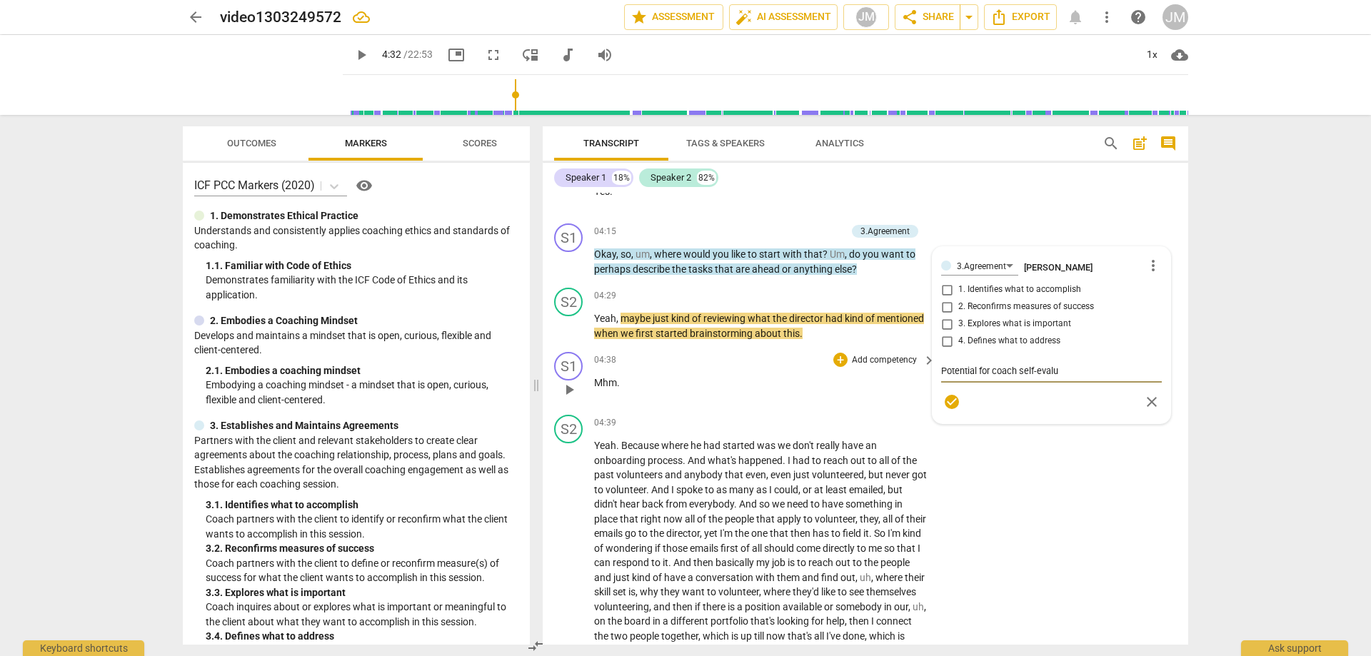
type textarea "Potential for coach self-evalua"
type textarea "Potential for coach self-evaluat"
type textarea "Potential for coach self-evaluati"
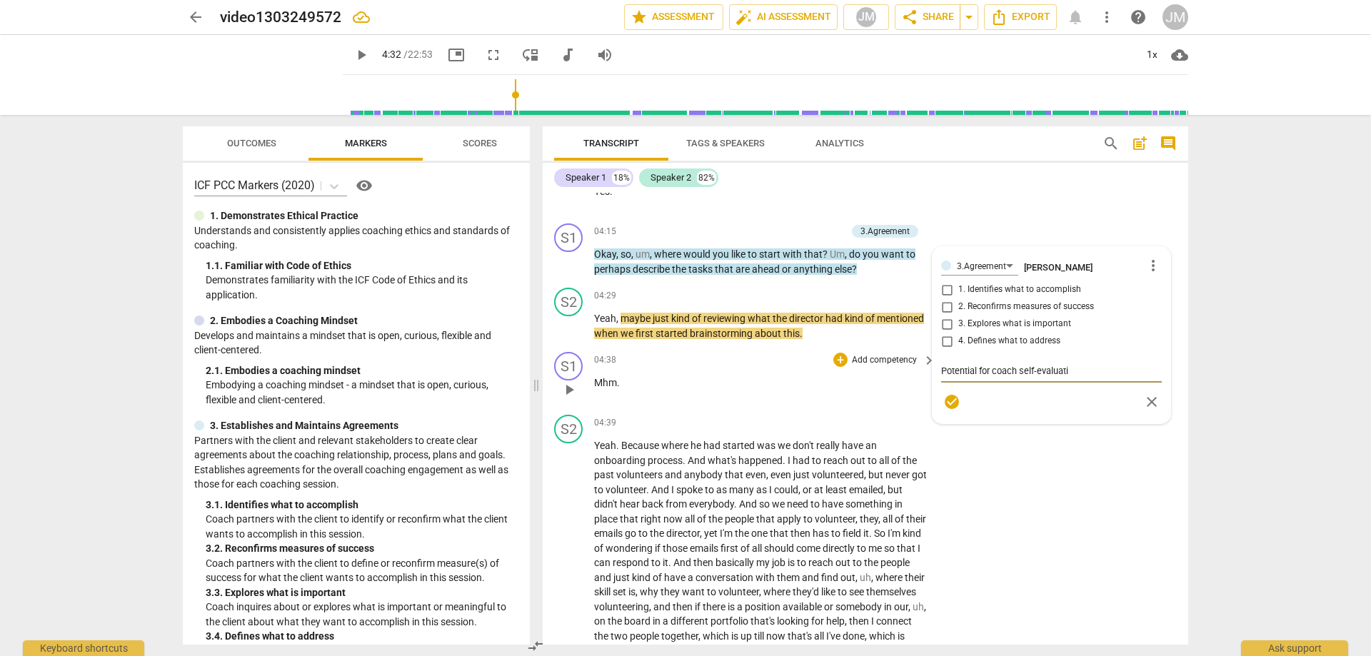
type textarea "Potential for coach self-evaluatio"
type textarea "Potential for coach self-evaluation"
click at [945, 402] on span "check_circle" at bounding box center [951, 401] width 17 height 17
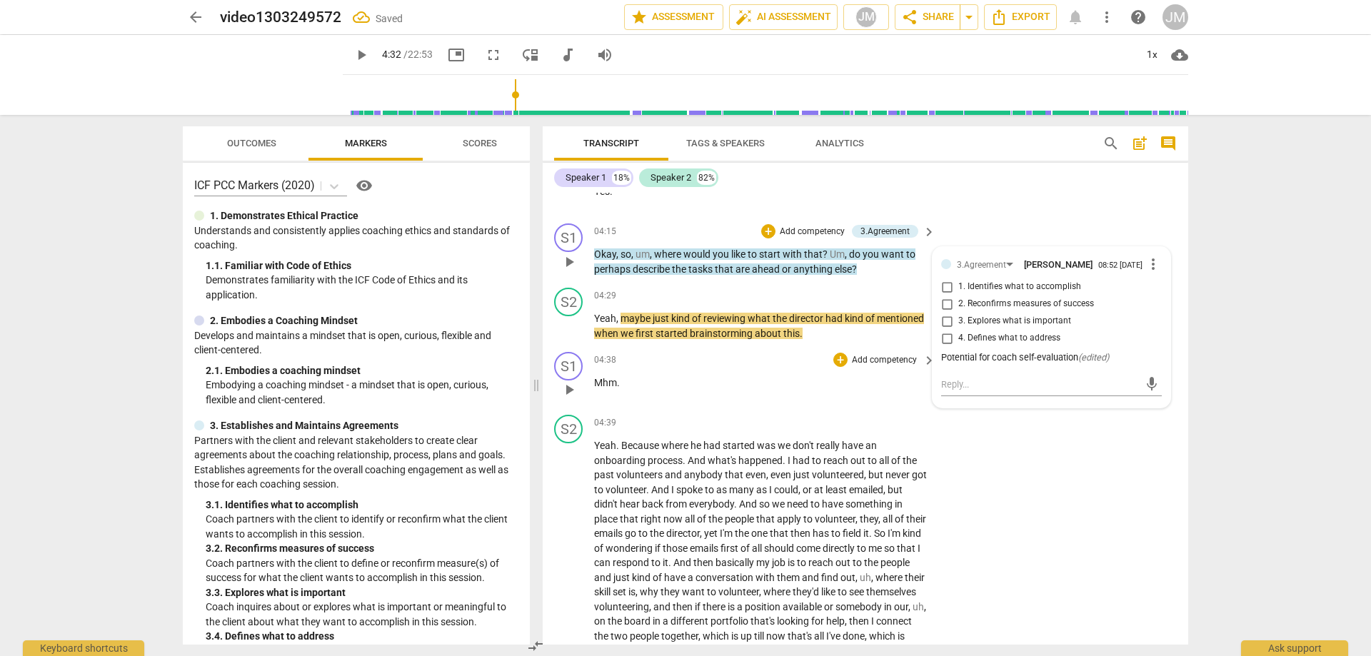
click at [569, 389] on span "play_arrow" at bounding box center [568, 389] width 17 height 17
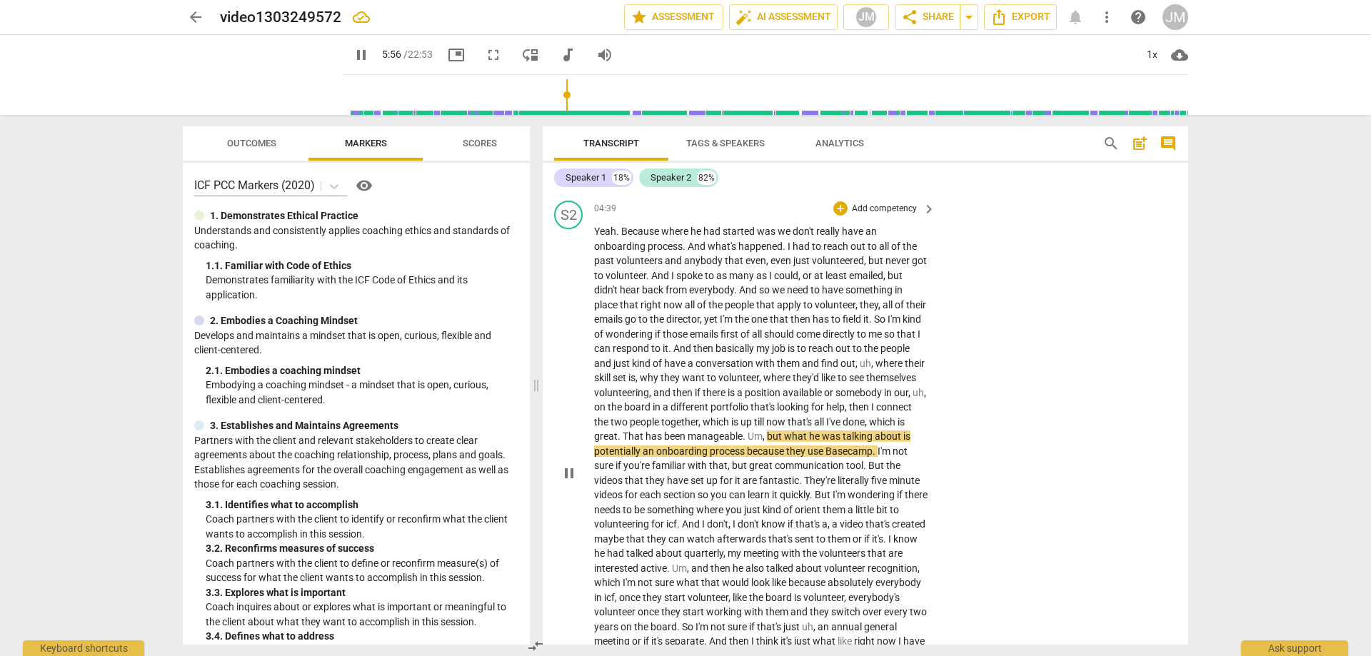
scroll to position [1970, 0]
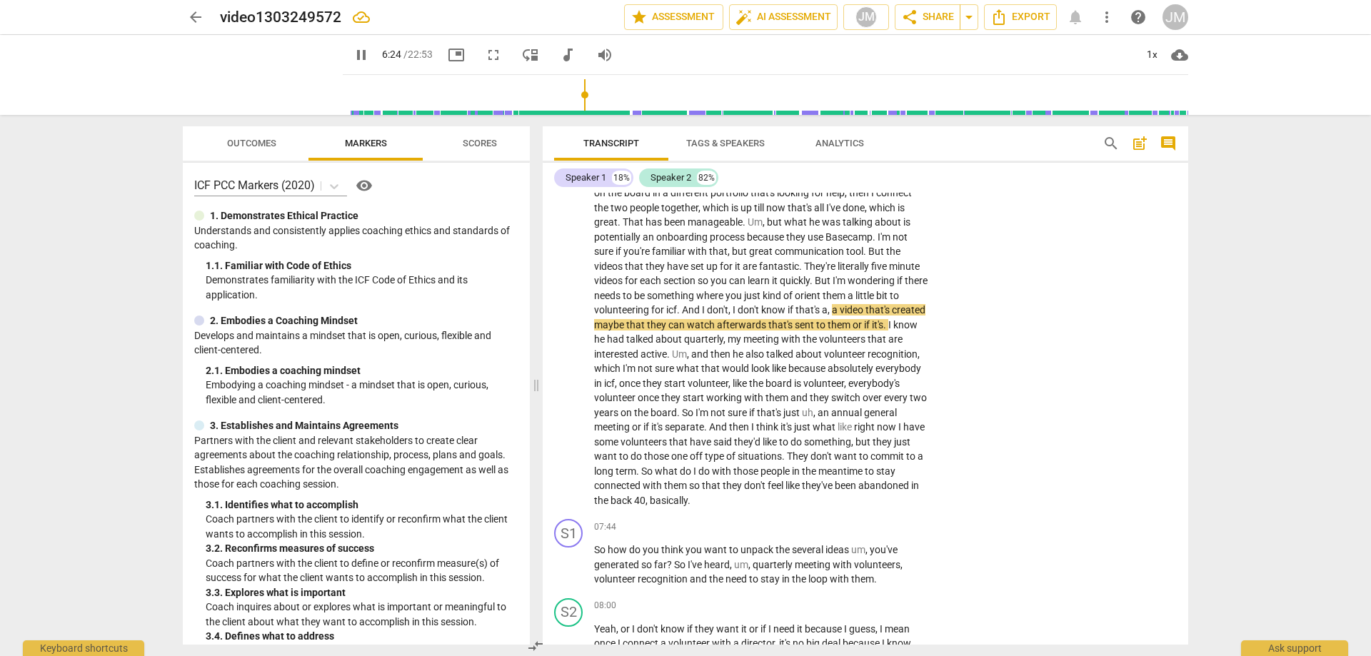
click at [353, 50] on span "pause" at bounding box center [361, 54] width 17 height 17
type input "385"
